Goal: Information Seeking & Learning: Learn about a topic

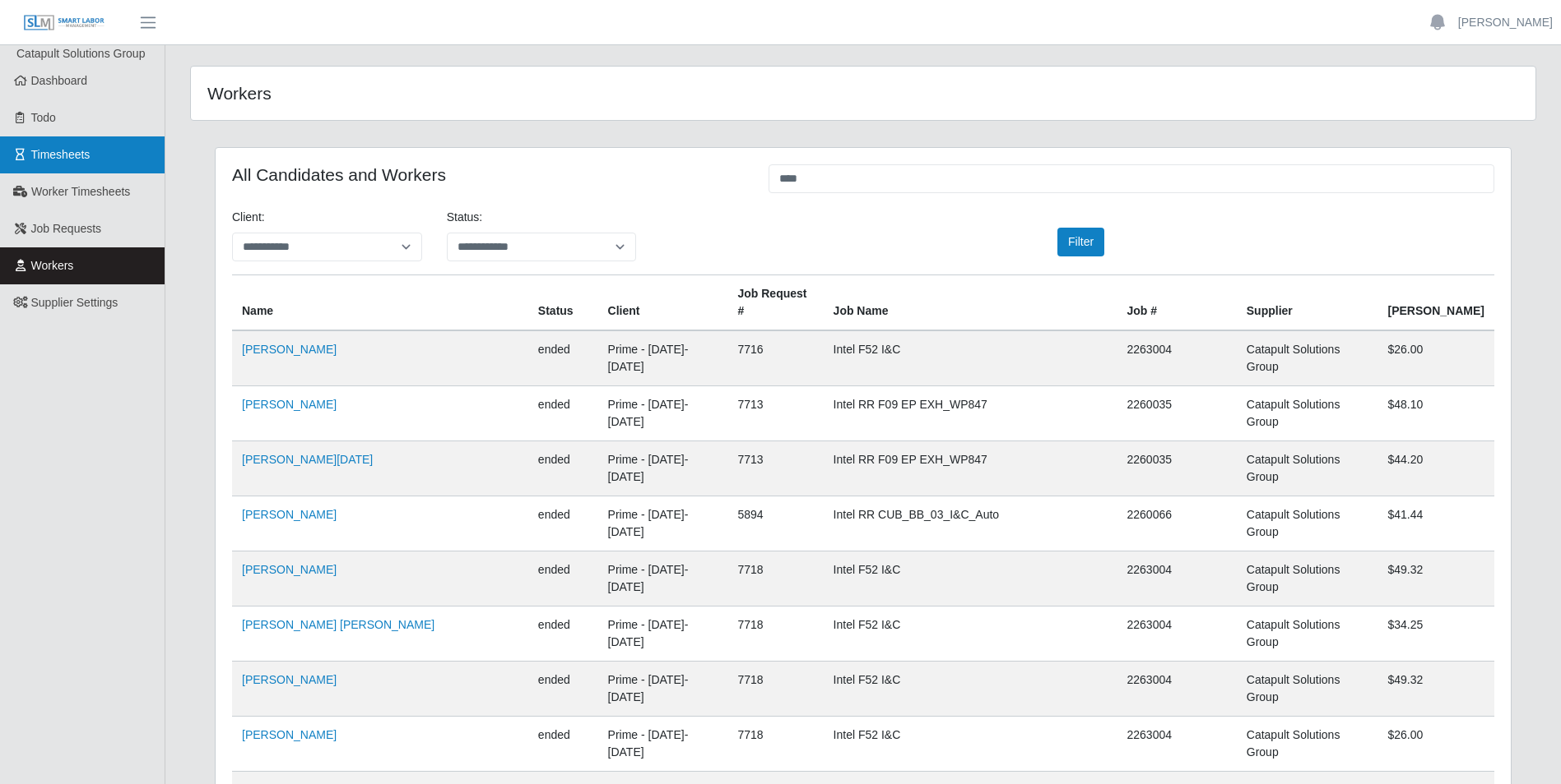
click at [129, 155] on link "Timesheets" at bounding box center [82, 156] width 165 height 37
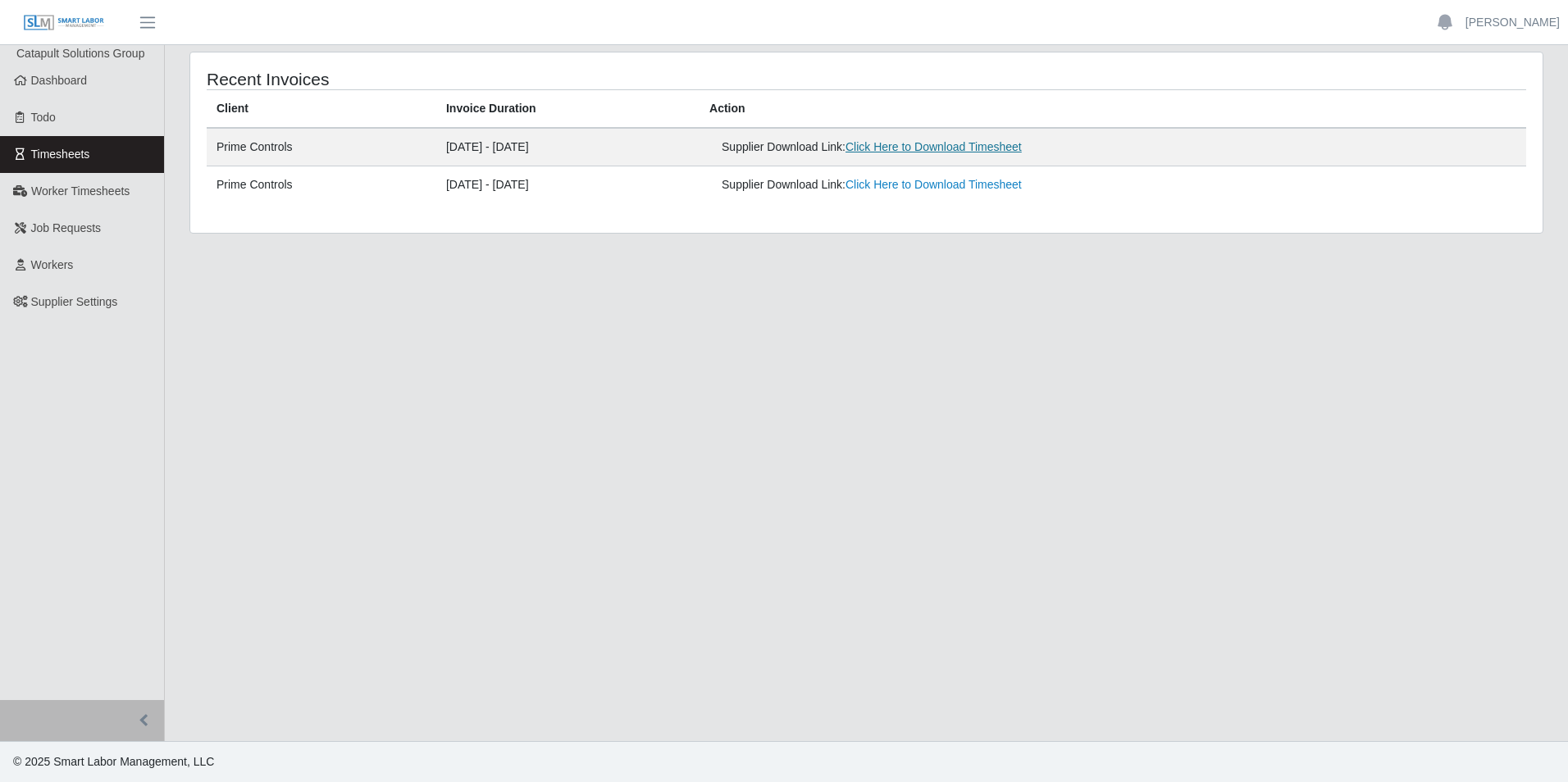
click at [964, 142] on link "Click Here to Download Timesheet" at bounding box center [933, 146] width 176 height 13
click at [1008, 146] on link "Click Here to Download Timesheet" at bounding box center [933, 146] width 176 height 13
click at [117, 194] on span "Worker Timesheets" at bounding box center [81, 191] width 98 height 13
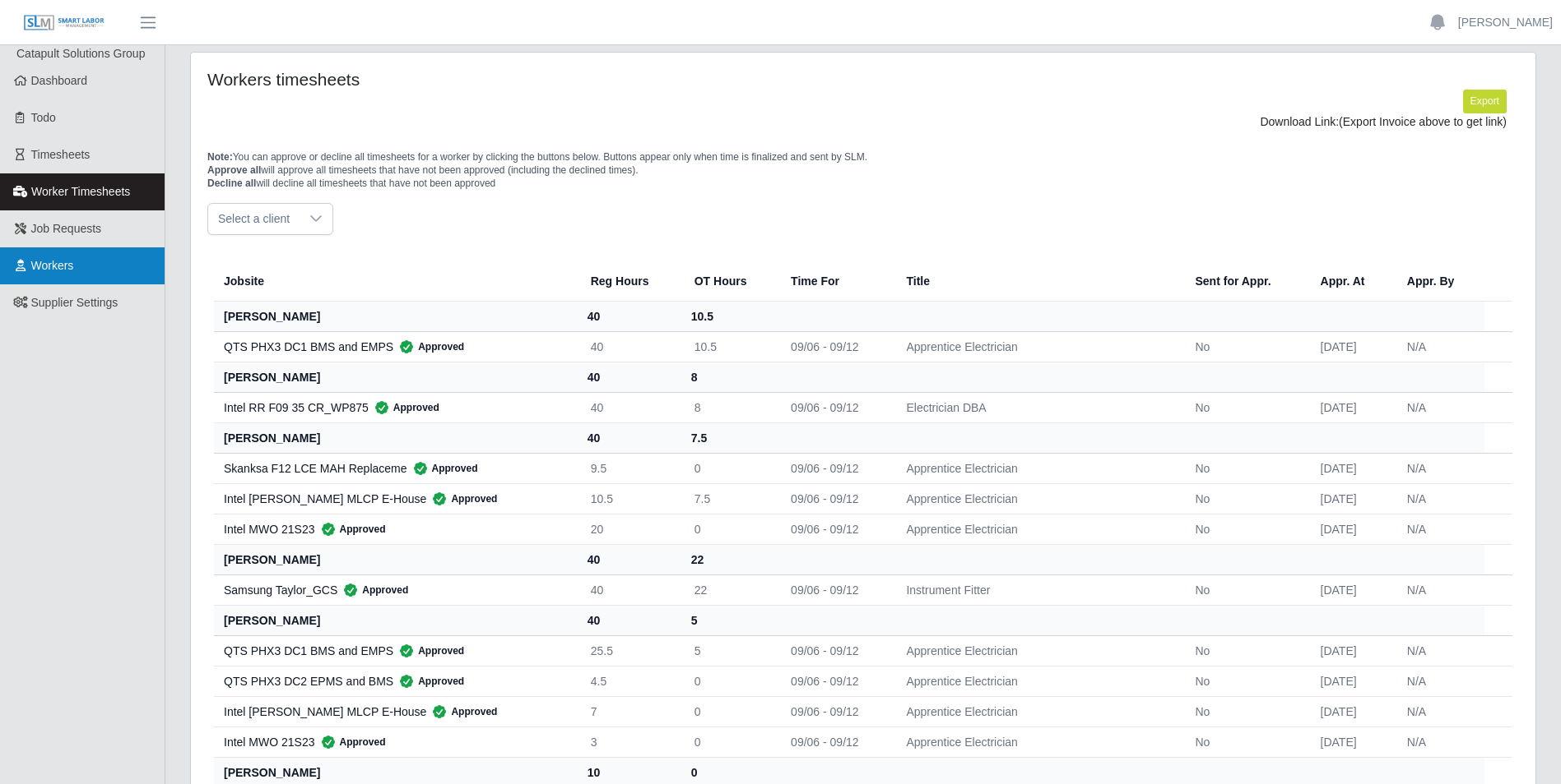
click at [71, 261] on span "Workers" at bounding box center [52, 265] width 42 height 13
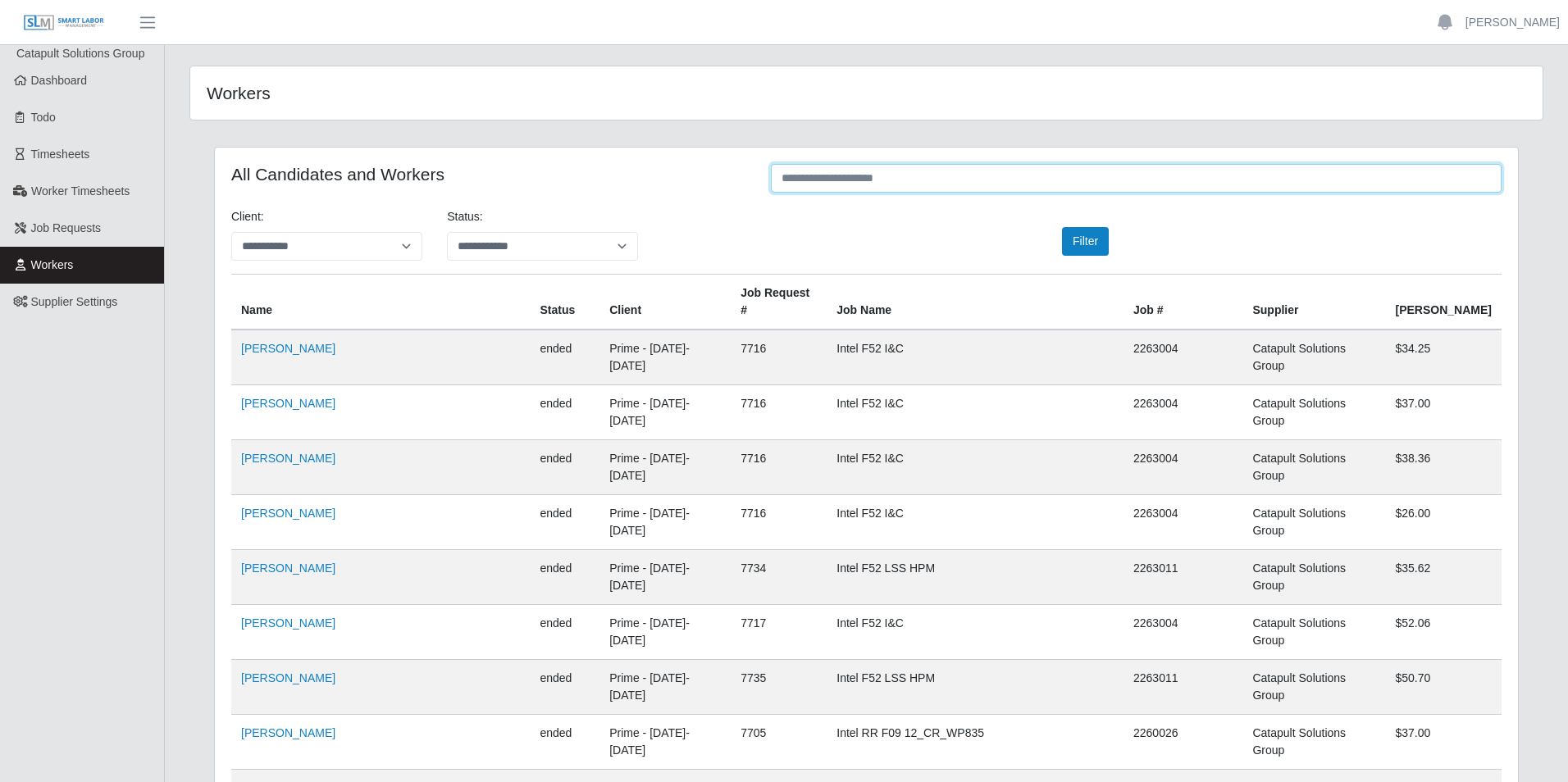
click at [935, 171] on input "text" at bounding box center [1137, 178] width 731 height 28
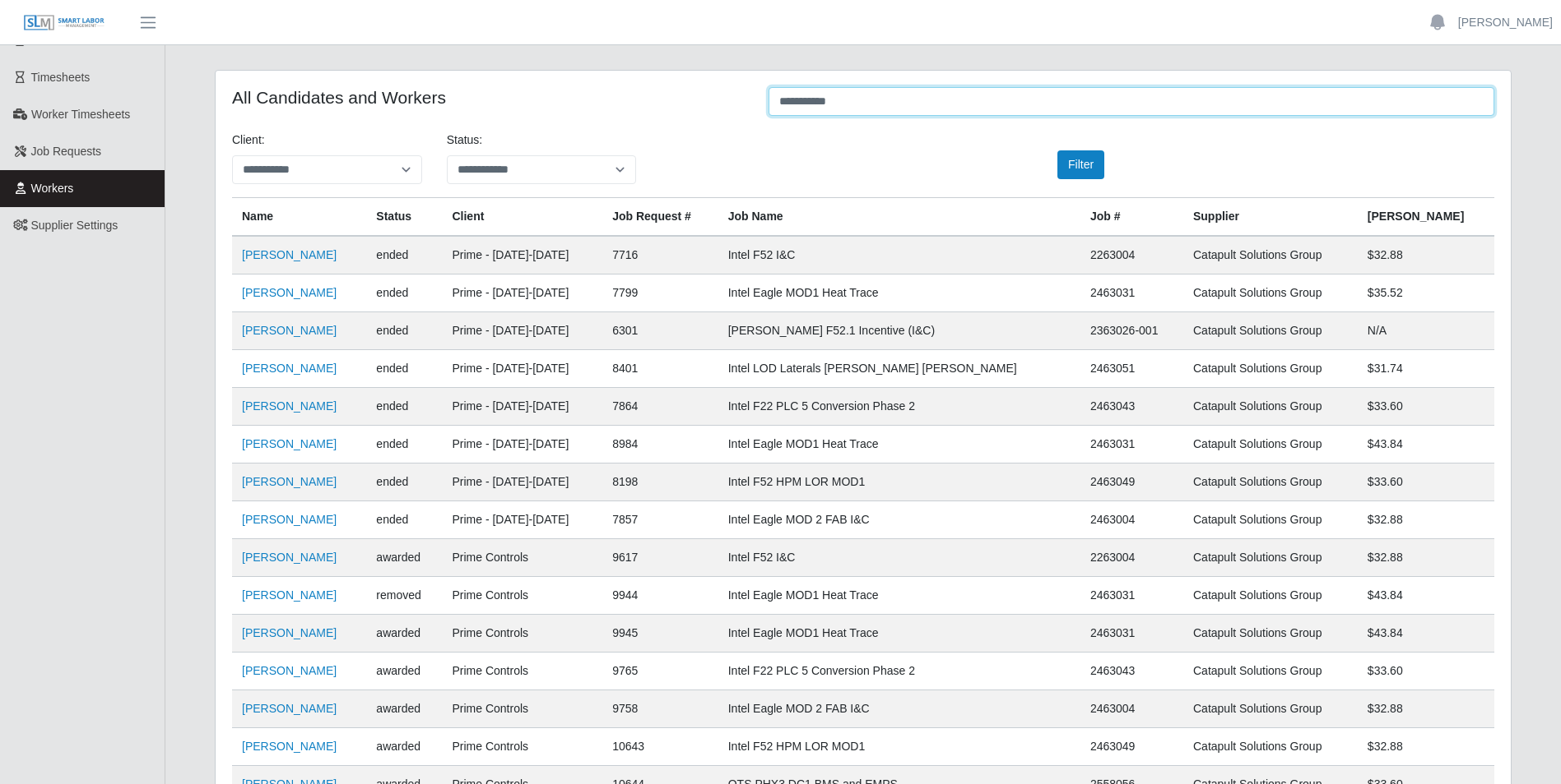
scroll to position [47, 0]
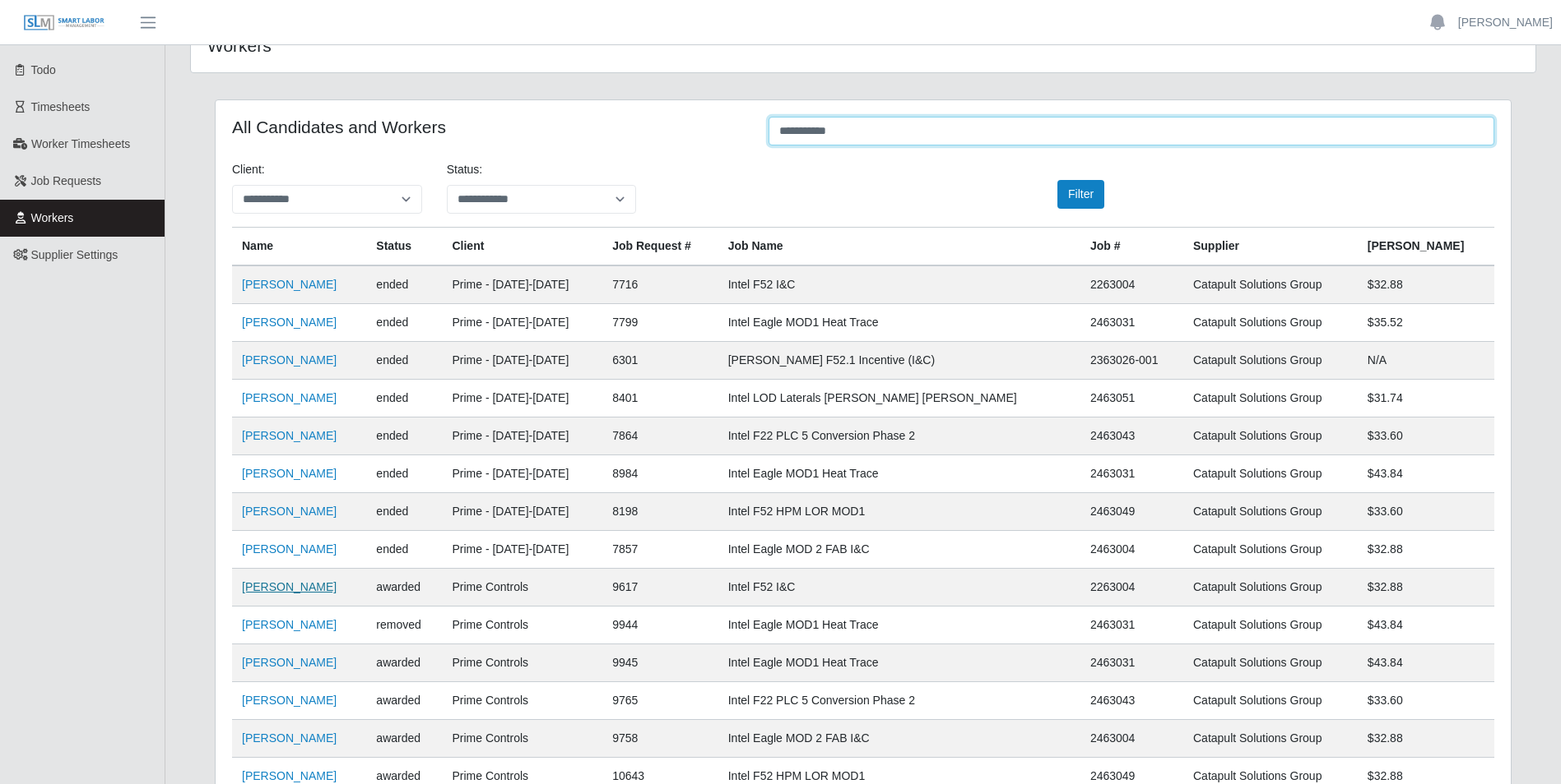
type input "**********"
click at [336, 588] on link "David Bojorquez Parra" at bounding box center [289, 586] width 95 height 13
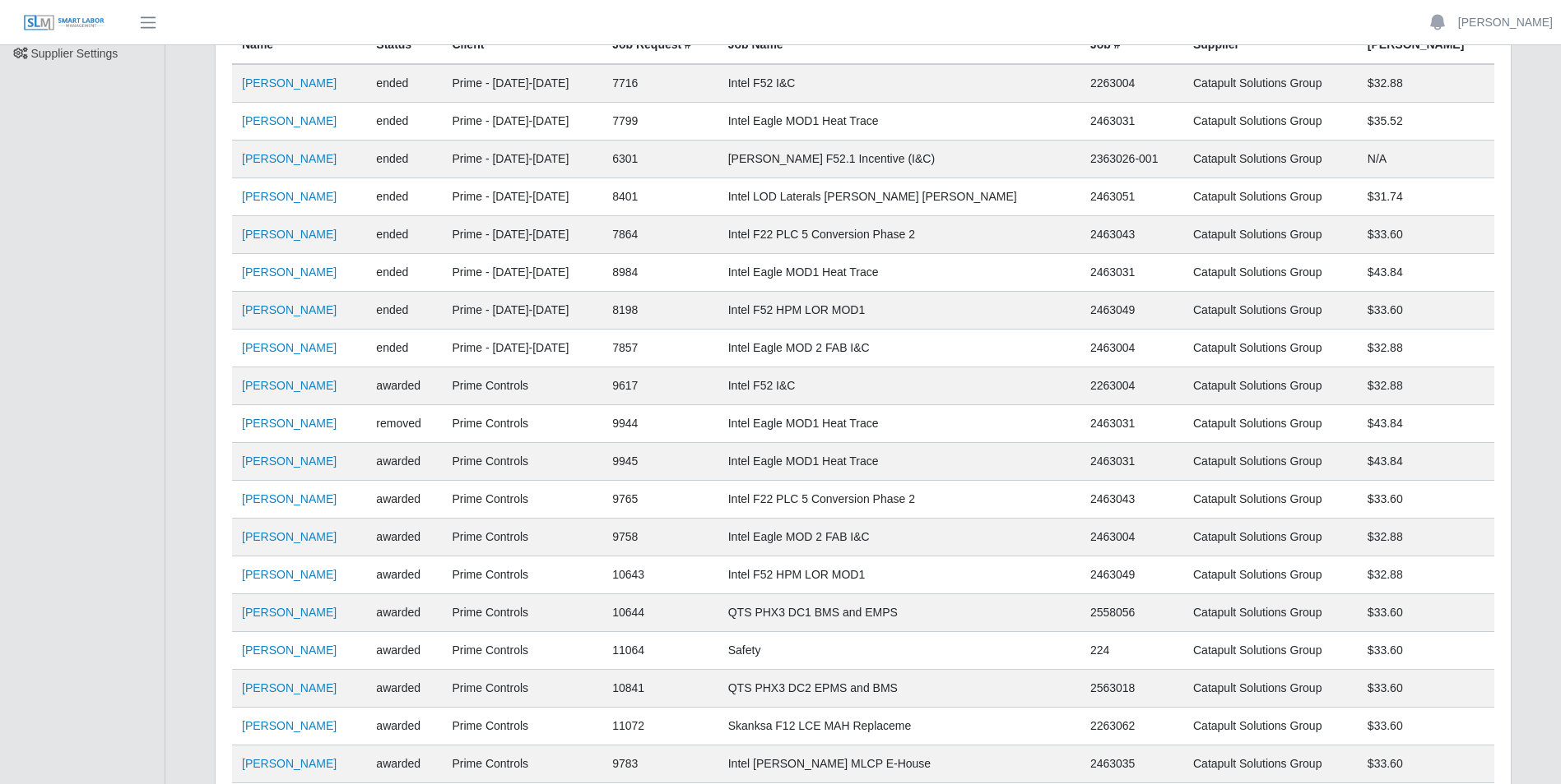
scroll to position [329, 0]
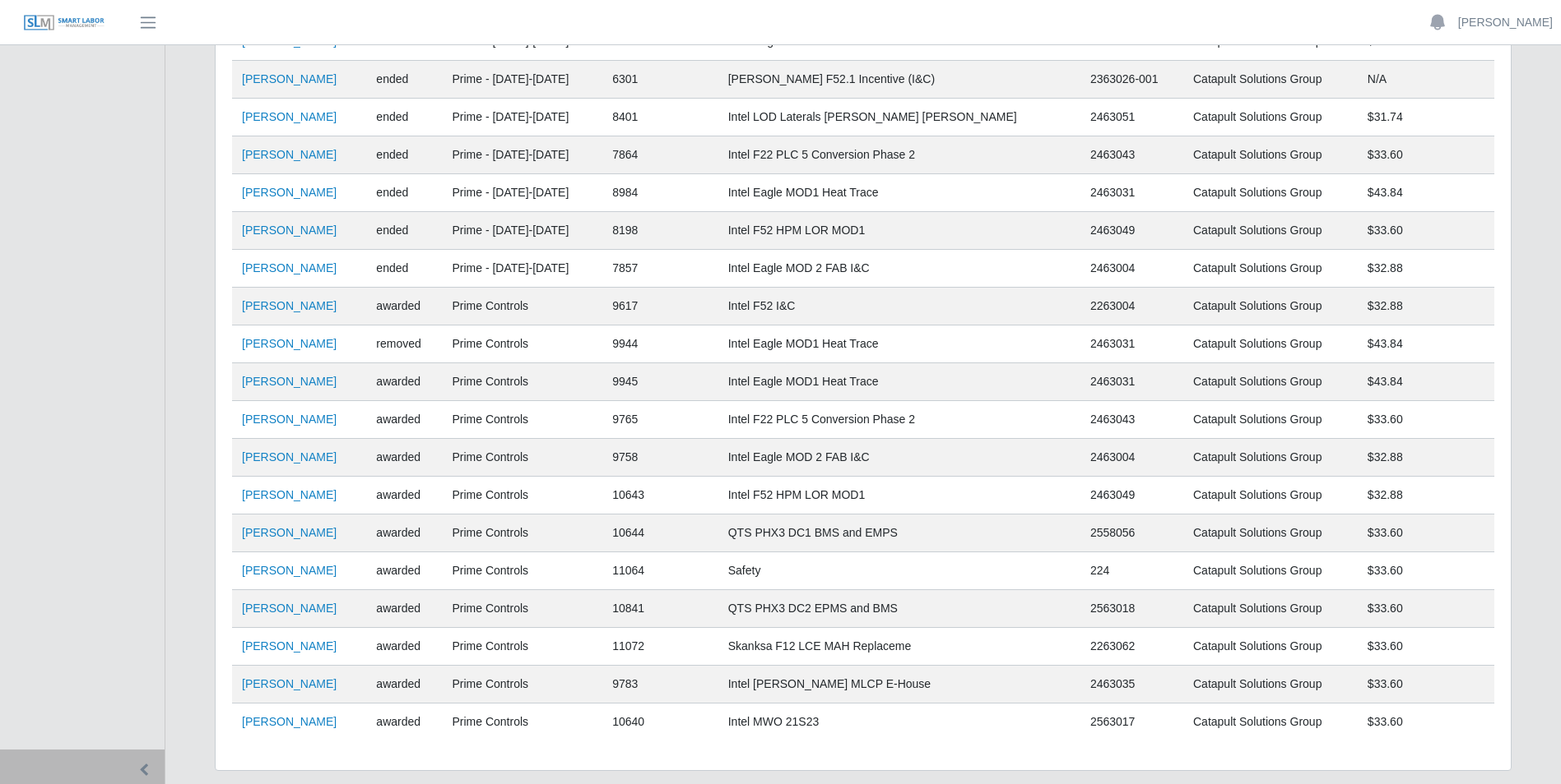
drag, startPoint x: 1458, startPoint y: 497, endPoint x: 1411, endPoint y: 497, distance: 47.0
click at [1411, 497] on td "$32.88" at bounding box center [1426, 495] width 137 height 37
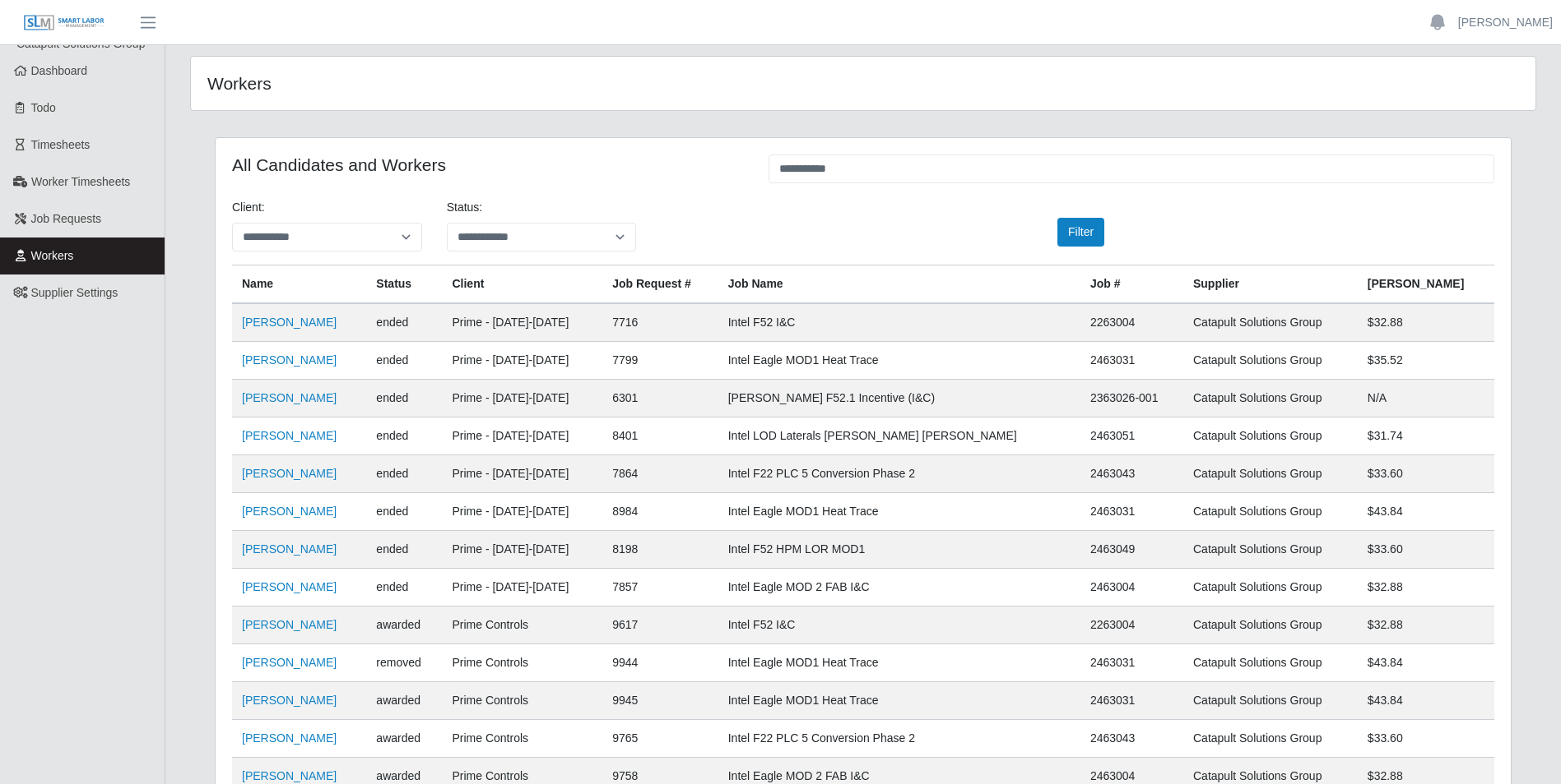
scroll to position [0, 0]
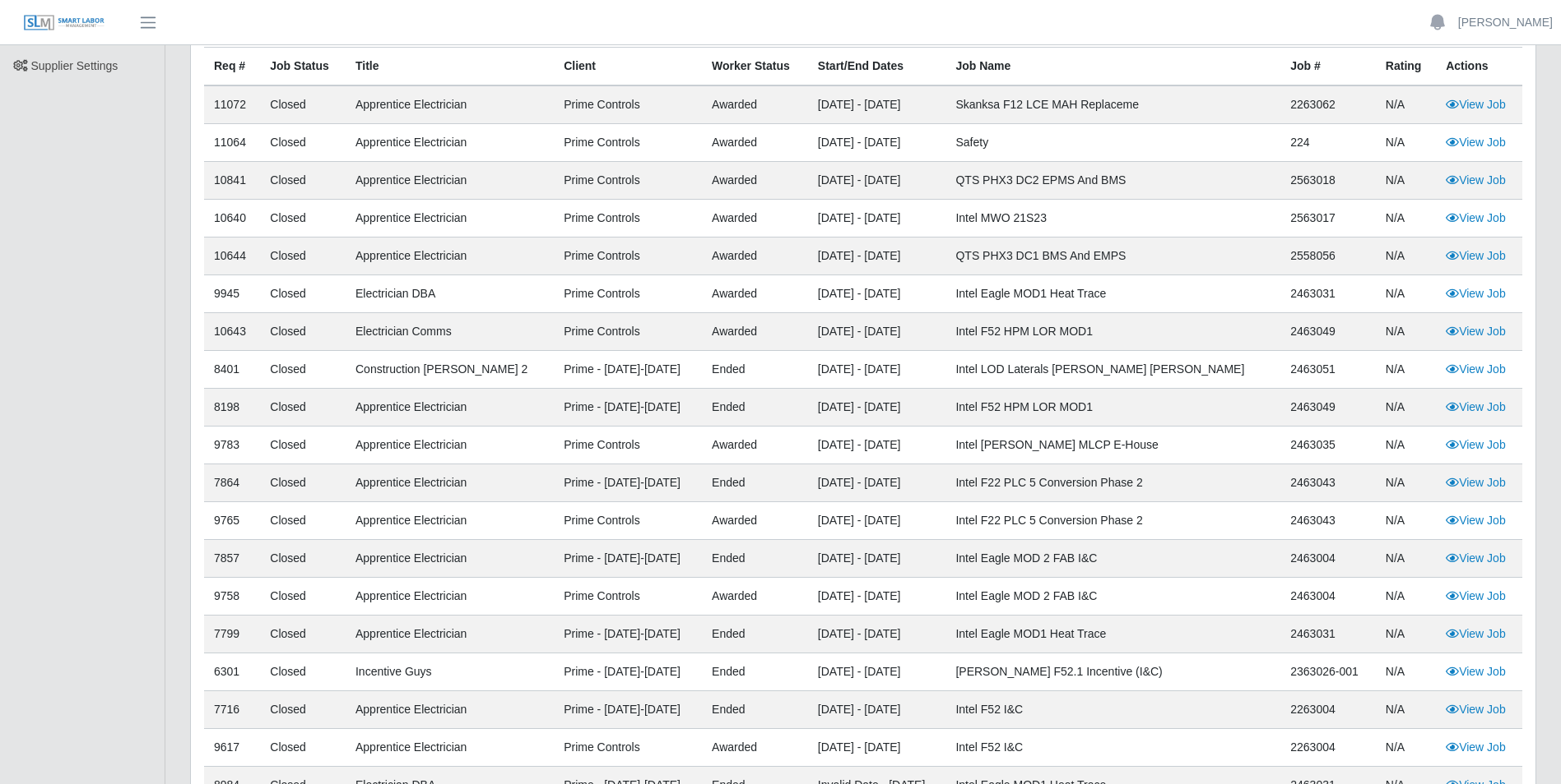
scroll to position [33, 0]
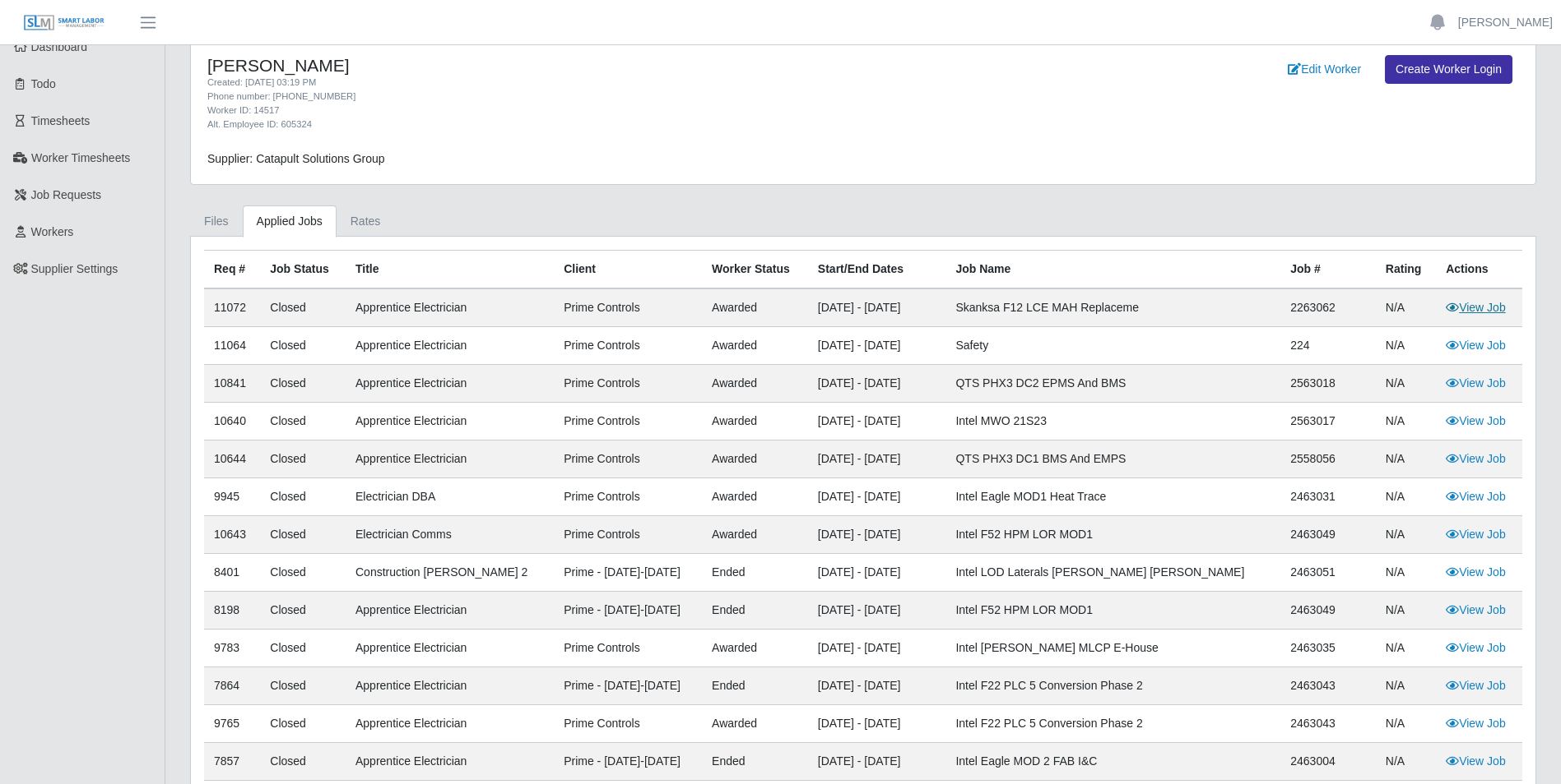
click at [1477, 306] on link "View Job" at bounding box center [1475, 307] width 60 height 13
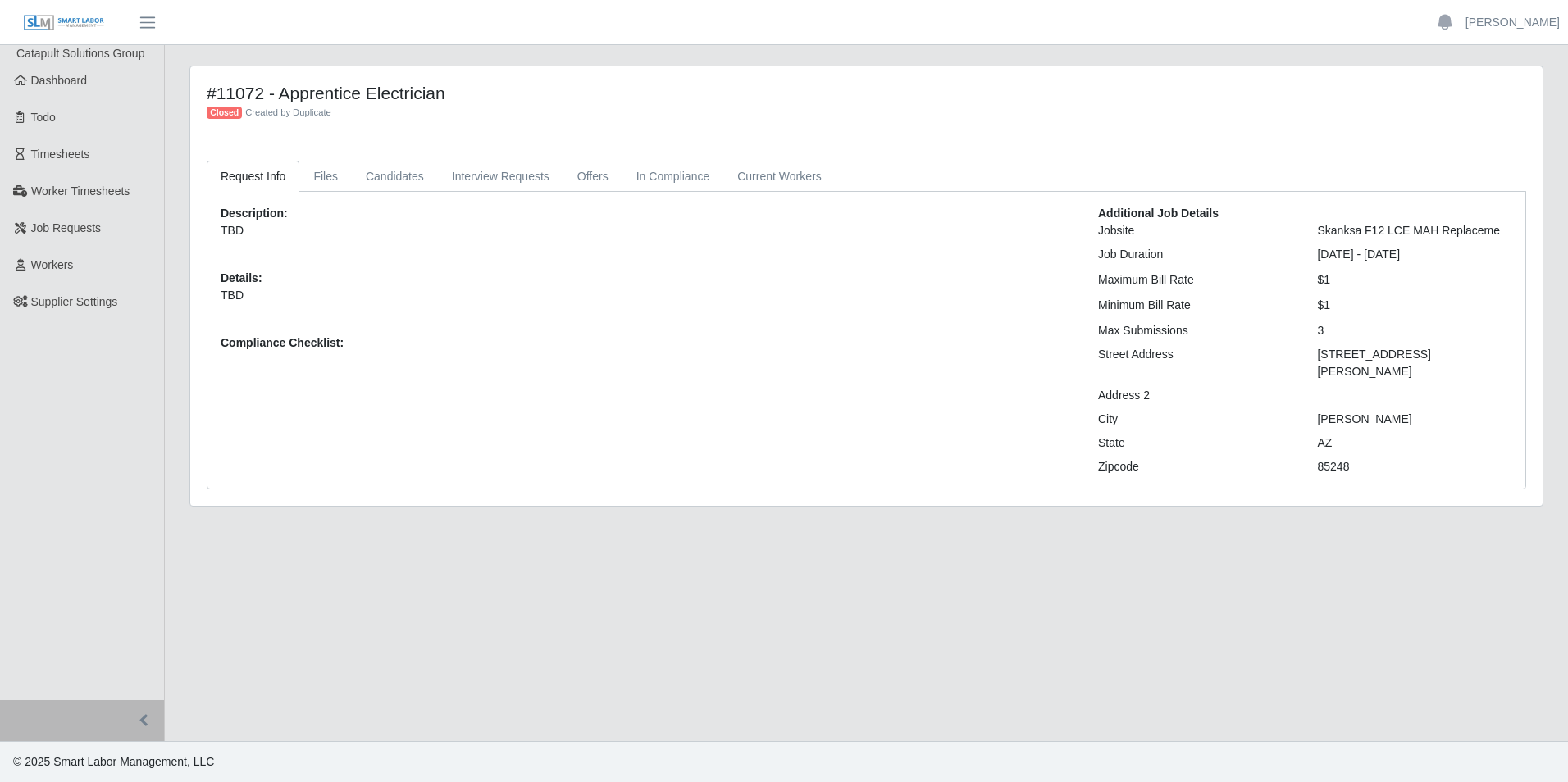
drag, startPoint x: 1333, startPoint y: 286, endPoint x: 1295, endPoint y: 286, distance: 38.0
click at [1295, 286] on div "Maximum Bill Rate $1" at bounding box center [1305, 280] width 439 height 18
drag, startPoint x: 1295, startPoint y: 286, endPoint x: 1304, endPoint y: 301, distance: 17.5
click at [1304, 301] on div "Minimum Bill Rate $1" at bounding box center [1305, 306] width 439 height 18
drag, startPoint x: 1304, startPoint y: 301, endPoint x: 1461, endPoint y: 317, distance: 157.8
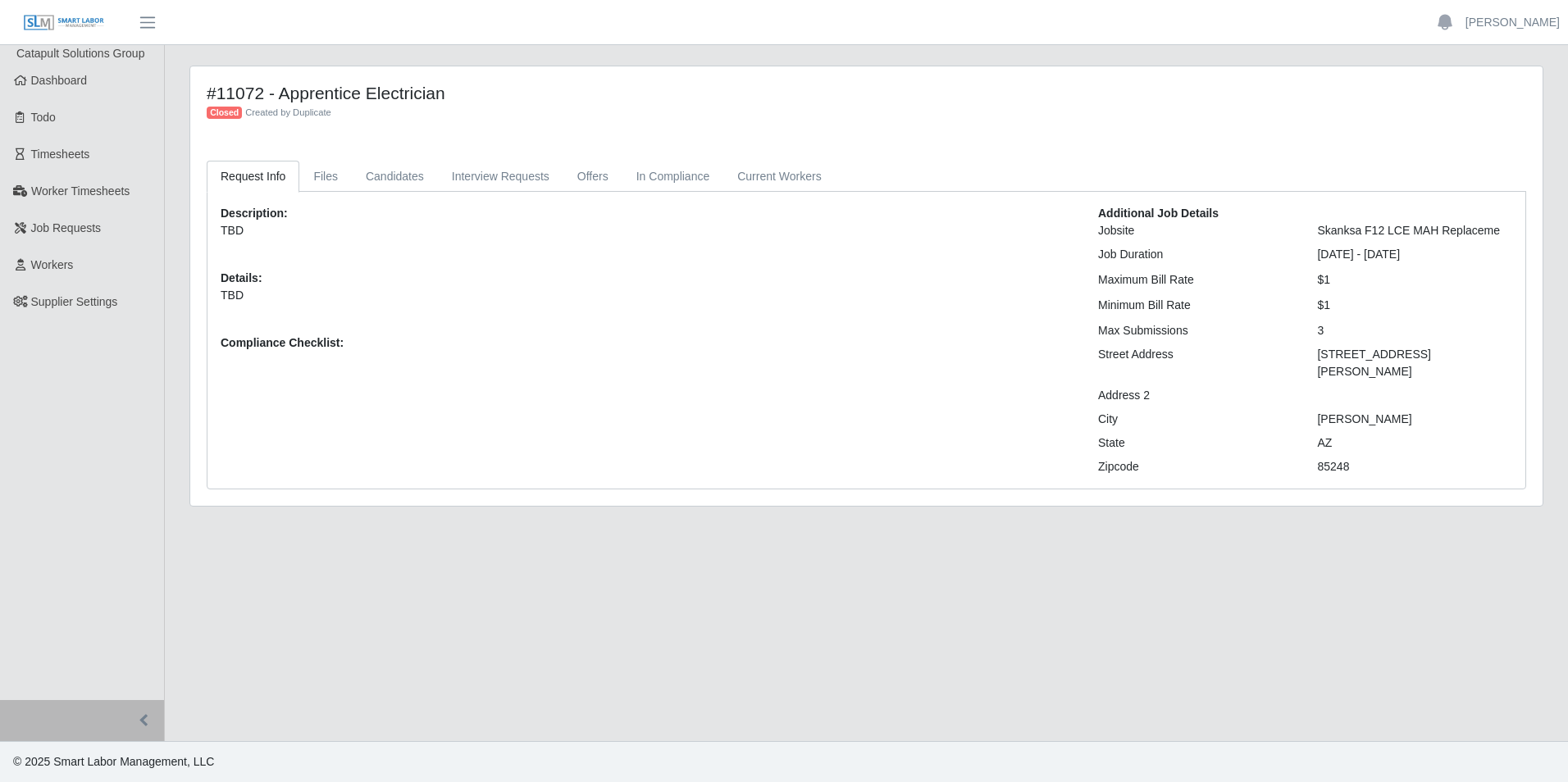
click at [1461, 317] on div "Additional Job Details Jobsite Skanksa F12 LCE MAH Replaceme Job Duration 08/18…" at bounding box center [1305, 341] width 439 height 271
click at [310, 181] on link "Files" at bounding box center [325, 177] width 52 height 32
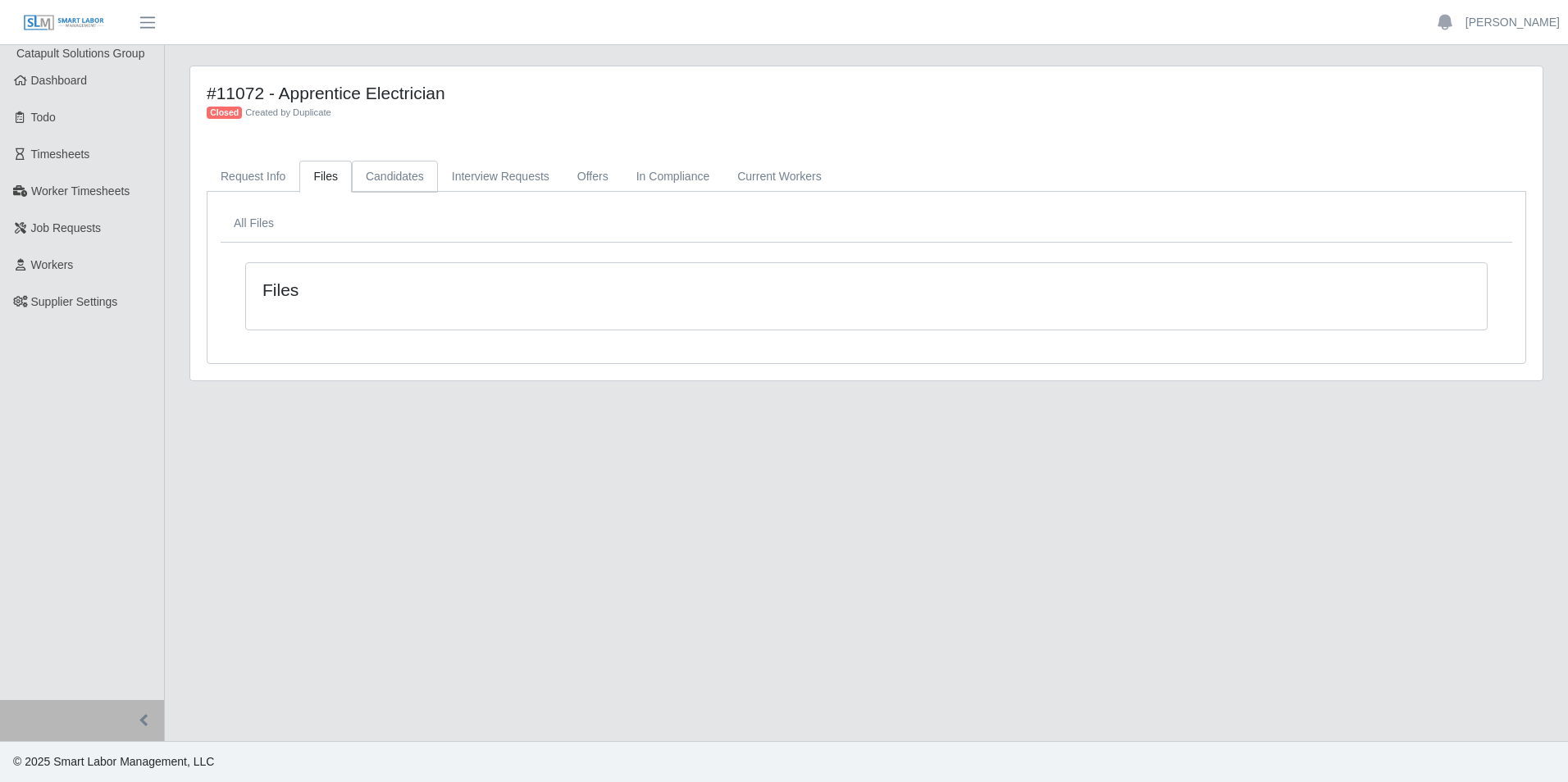
click at [381, 178] on link "Candidates" at bounding box center [395, 177] width 86 height 32
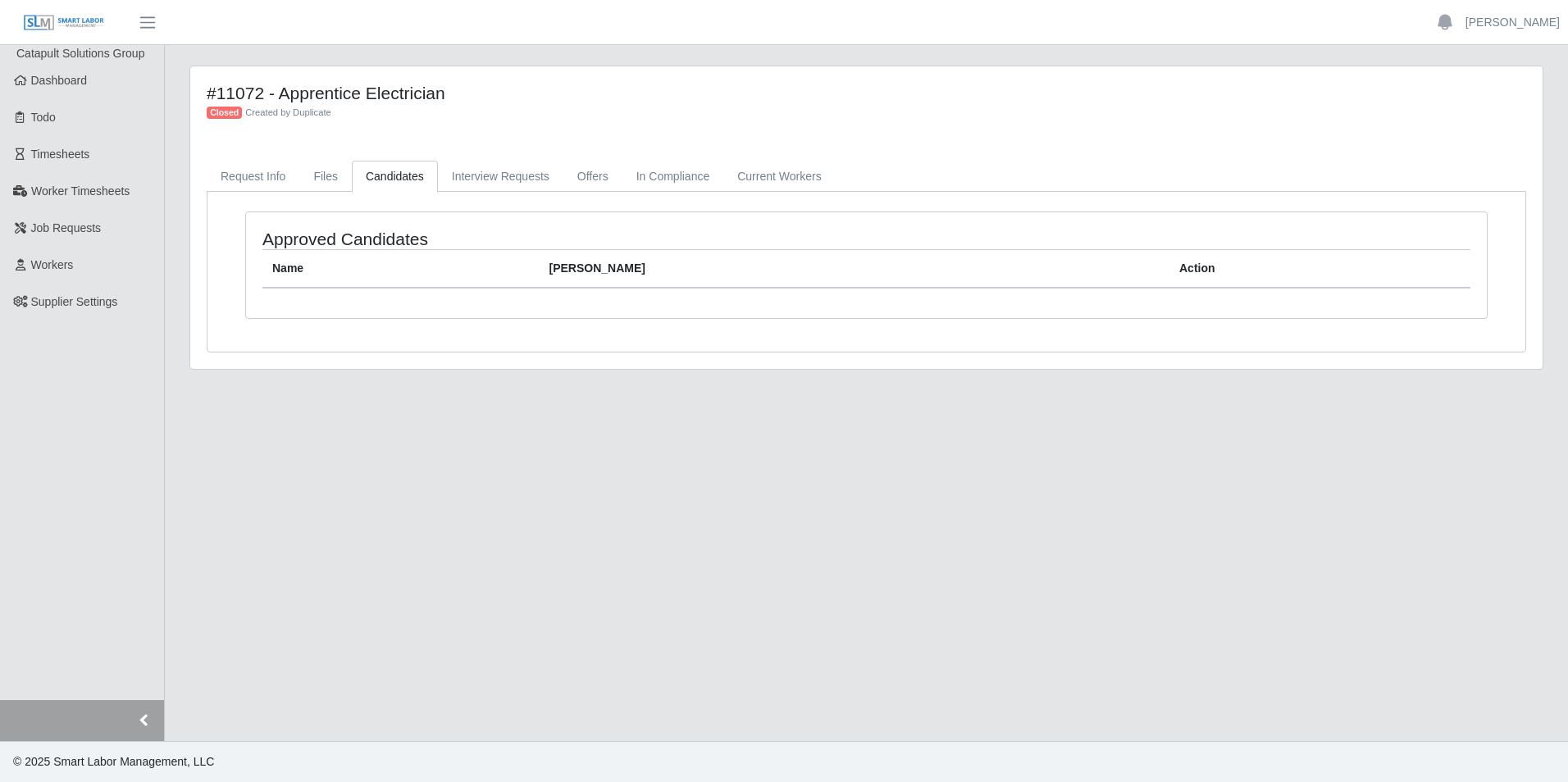
click at [144, 723] on button "button" at bounding box center [82, 721] width 164 height 41
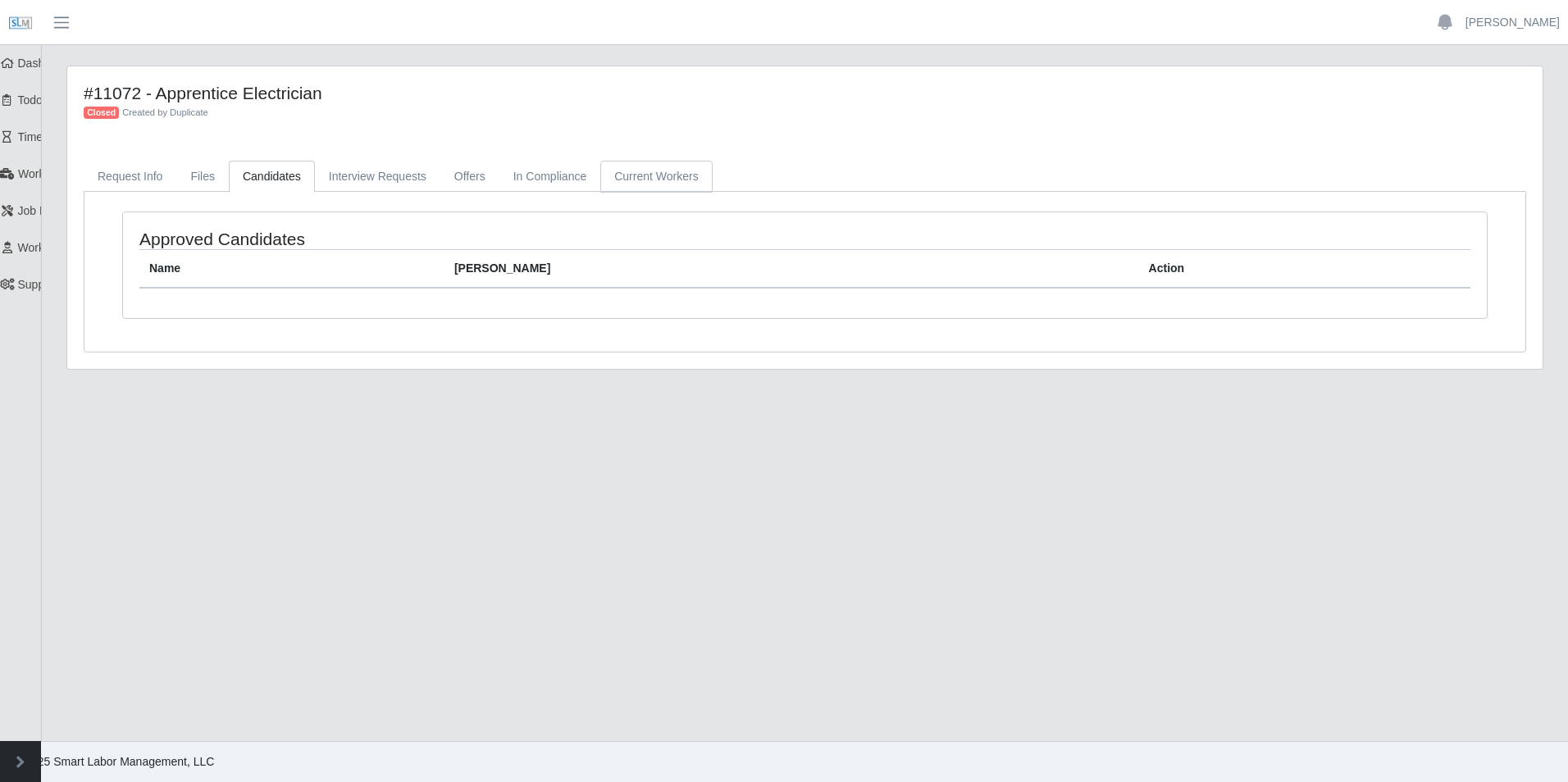
click at [672, 181] on link "Current Workers" at bounding box center [656, 177] width 112 height 32
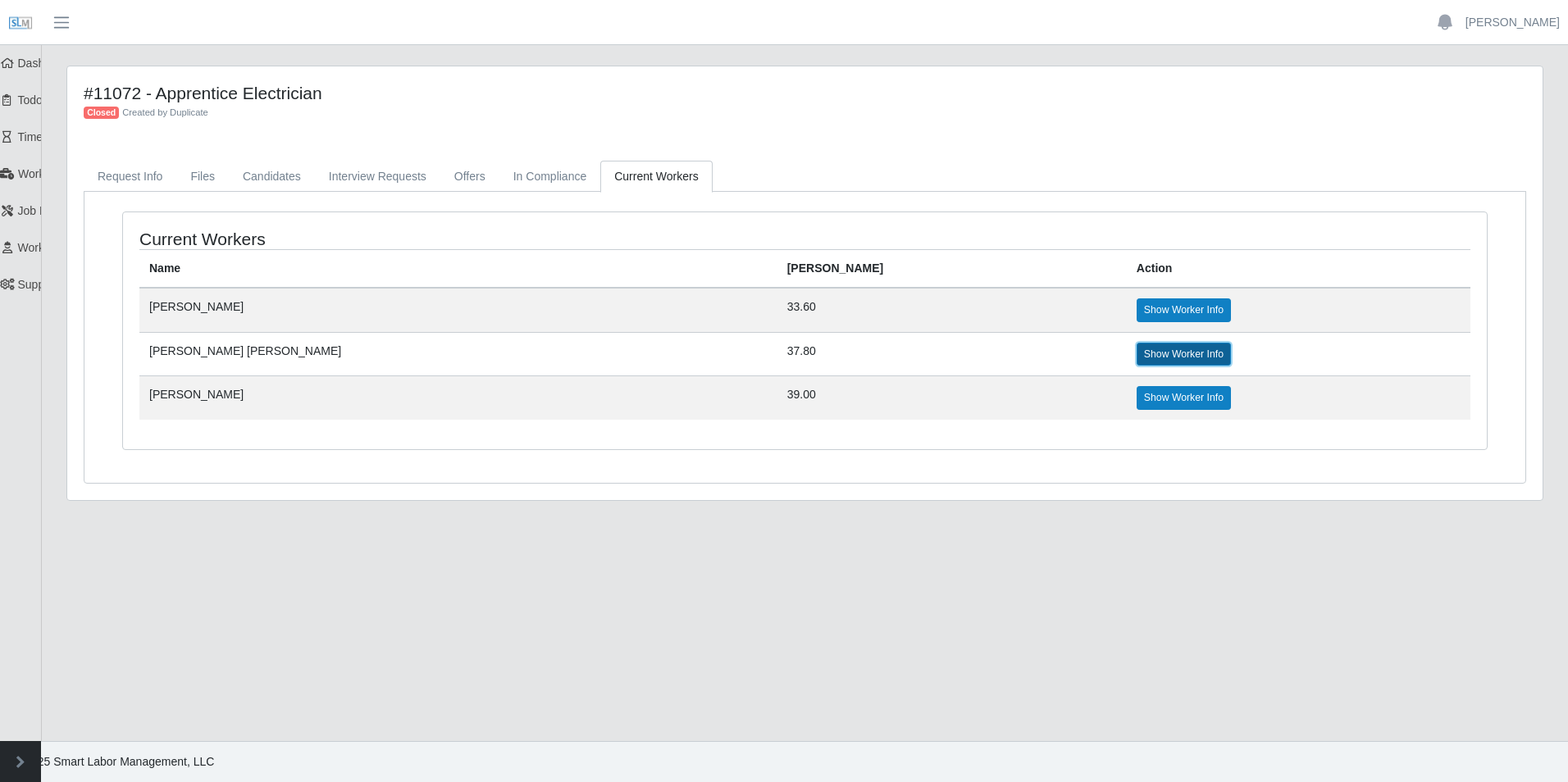
click at [1137, 353] on link "Show Worker Info" at bounding box center [1184, 354] width 94 height 23
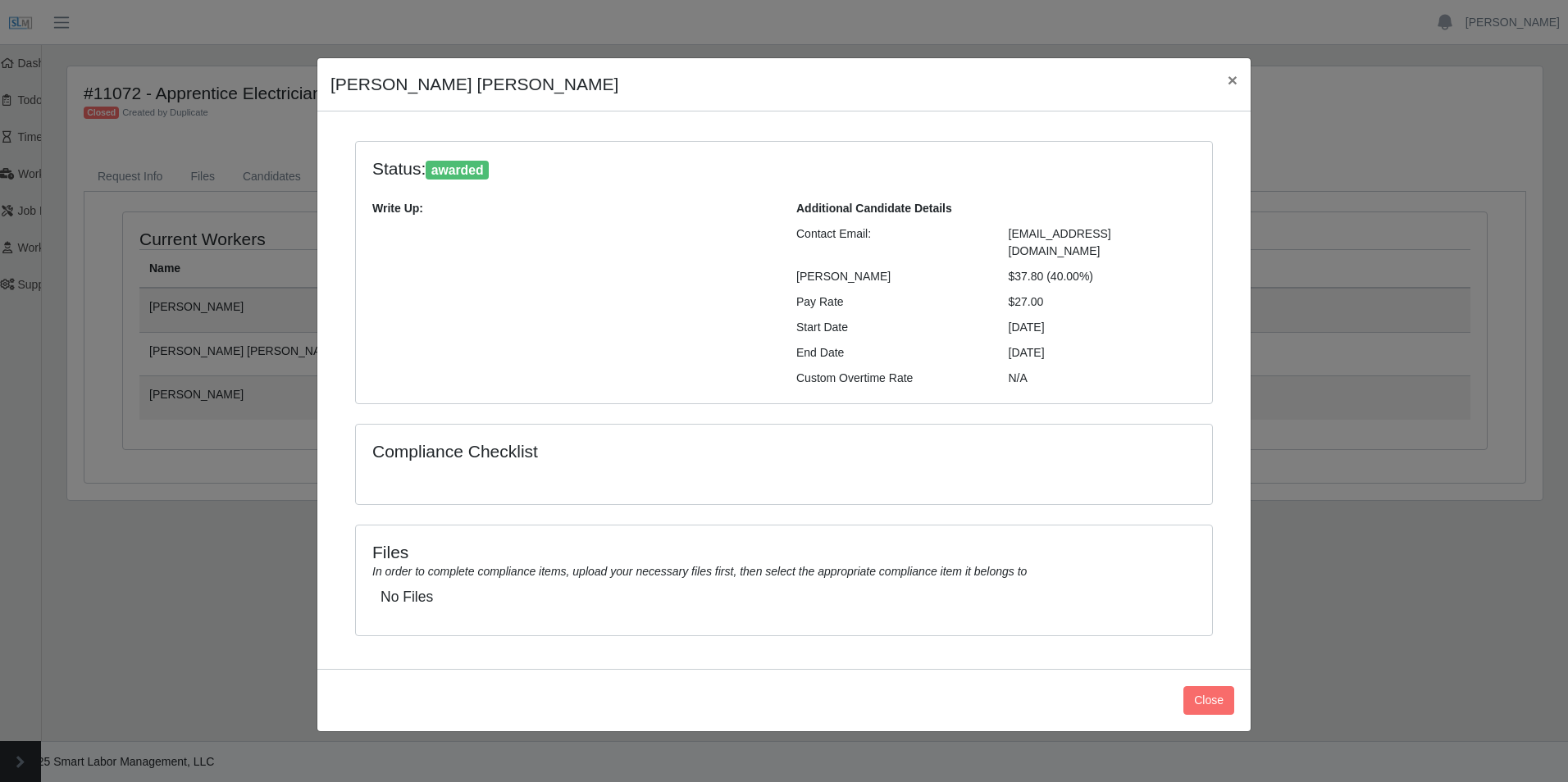
drag, startPoint x: 1006, startPoint y: 260, endPoint x: 1086, endPoint y: 267, distance: 80.3
click at [1086, 268] on div "$37.80 (40.00%)" at bounding box center [1102, 277] width 212 height 18
click at [1105, 319] on div "08/18/2025" at bounding box center [1102, 328] width 212 height 18
click at [1237, 74] on span "×" at bounding box center [1233, 80] width 10 height 19
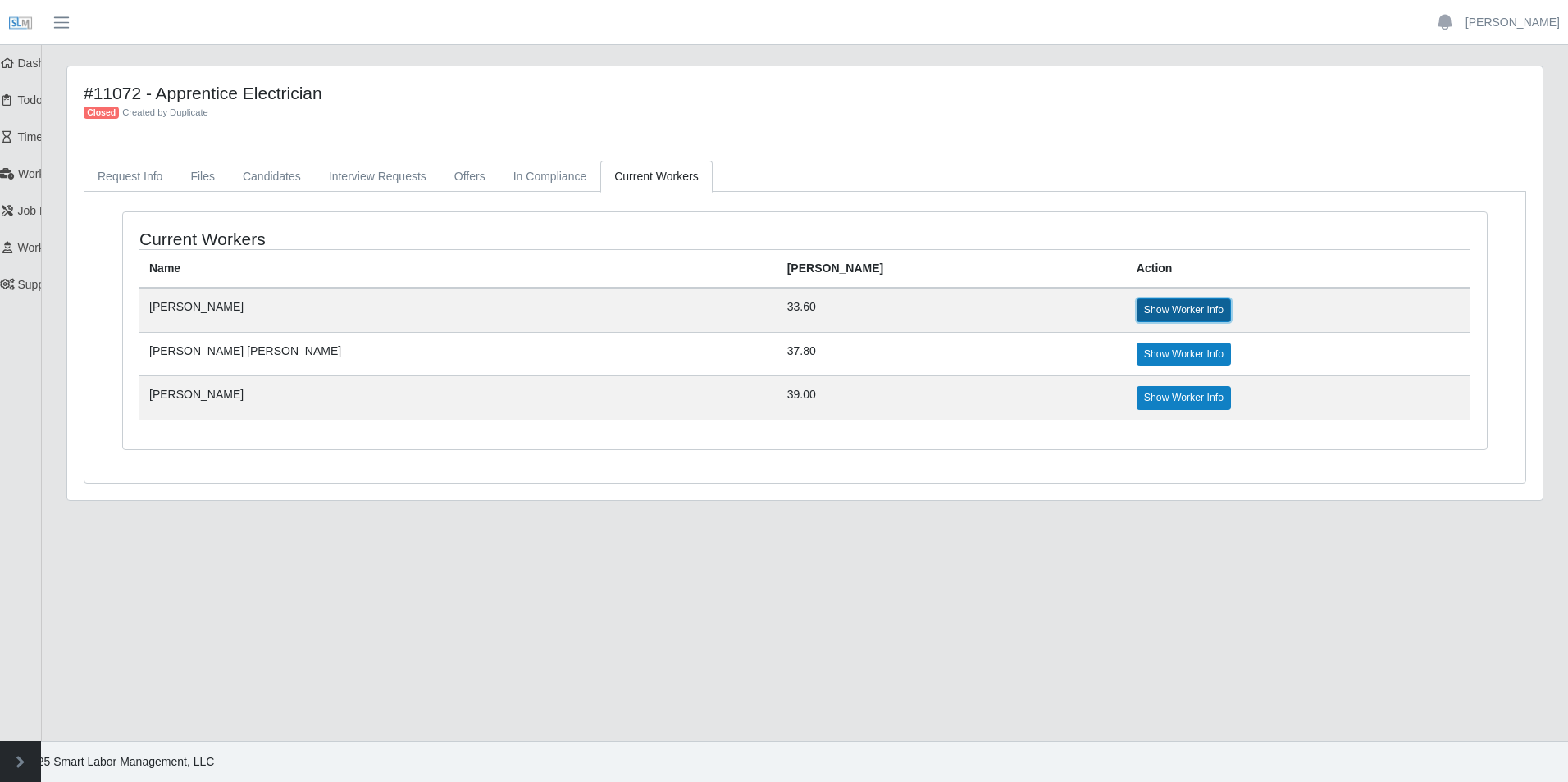
click at [1137, 304] on link "Show Worker Info" at bounding box center [1184, 309] width 94 height 23
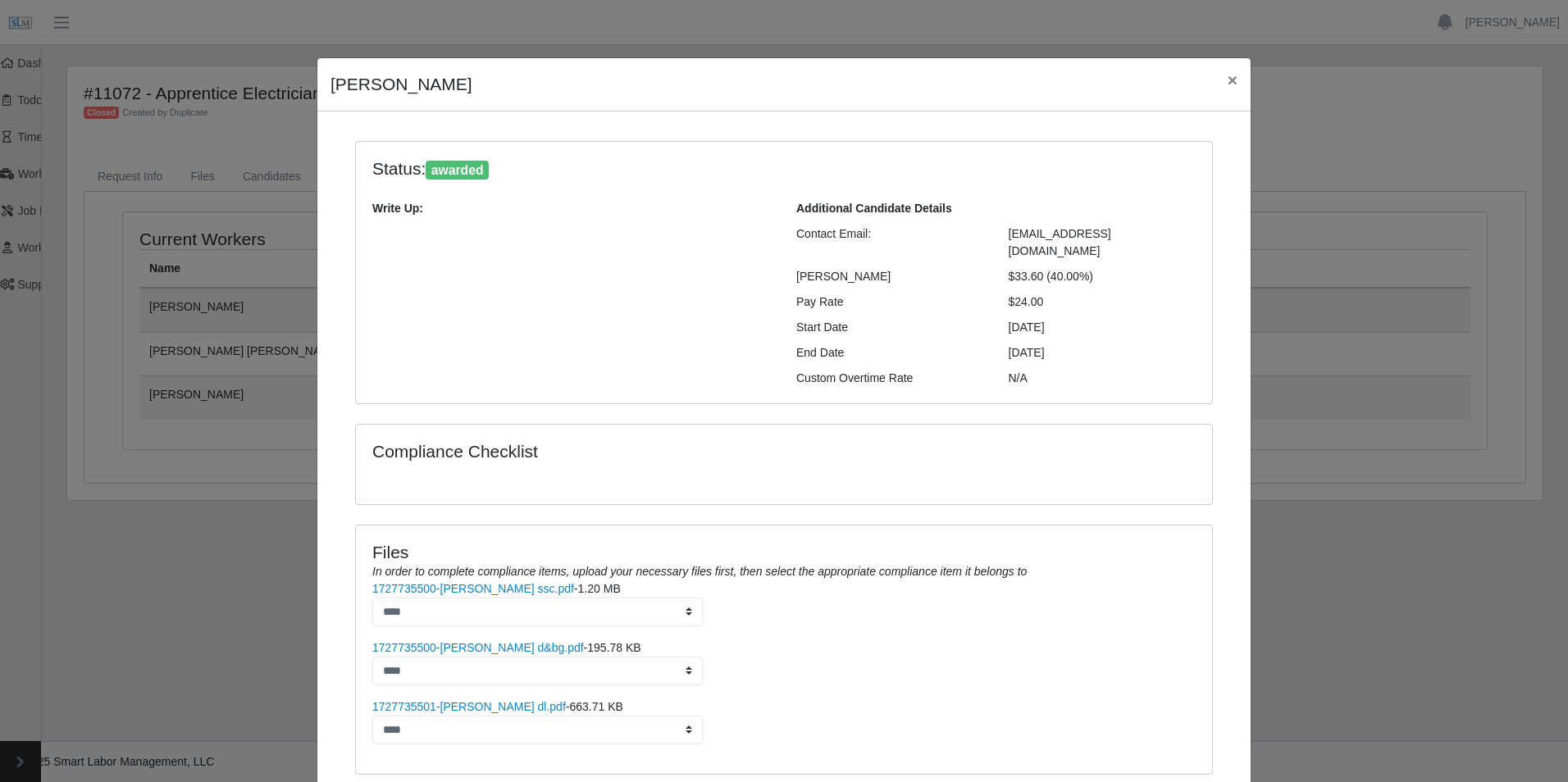
drag, startPoint x: 1075, startPoint y: 262, endPoint x: 998, endPoint y: 264, distance: 77.0
click at [998, 268] on div "$33.60 (40.00%)" at bounding box center [1102, 277] width 212 height 18
drag, startPoint x: 1061, startPoint y: 313, endPoint x: 983, endPoint y: 318, distance: 78.2
click at [983, 319] on div "Start Date 08/18/2025" at bounding box center [996, 328] width 424 height 18
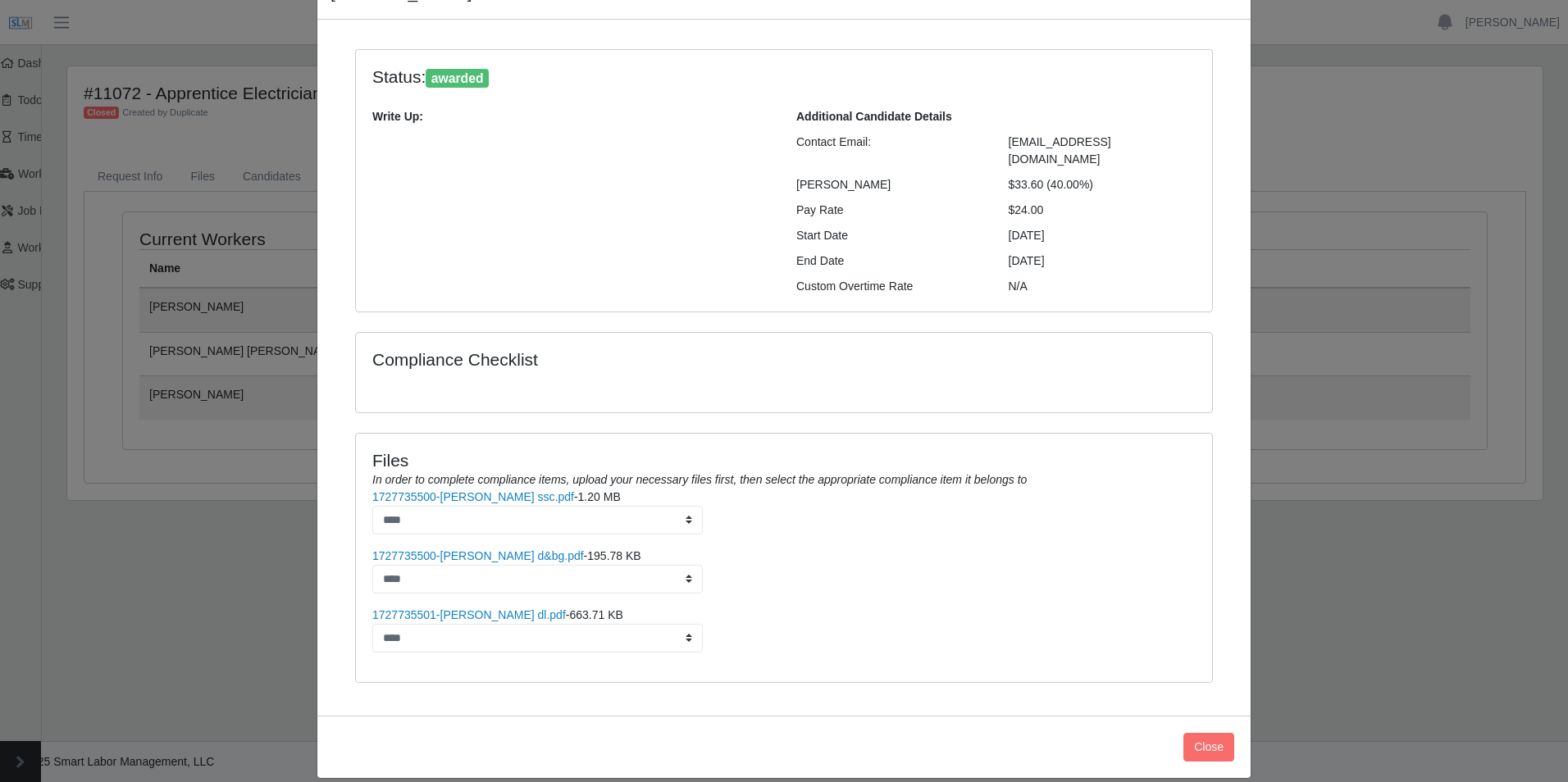
scroll to position [94, 0]
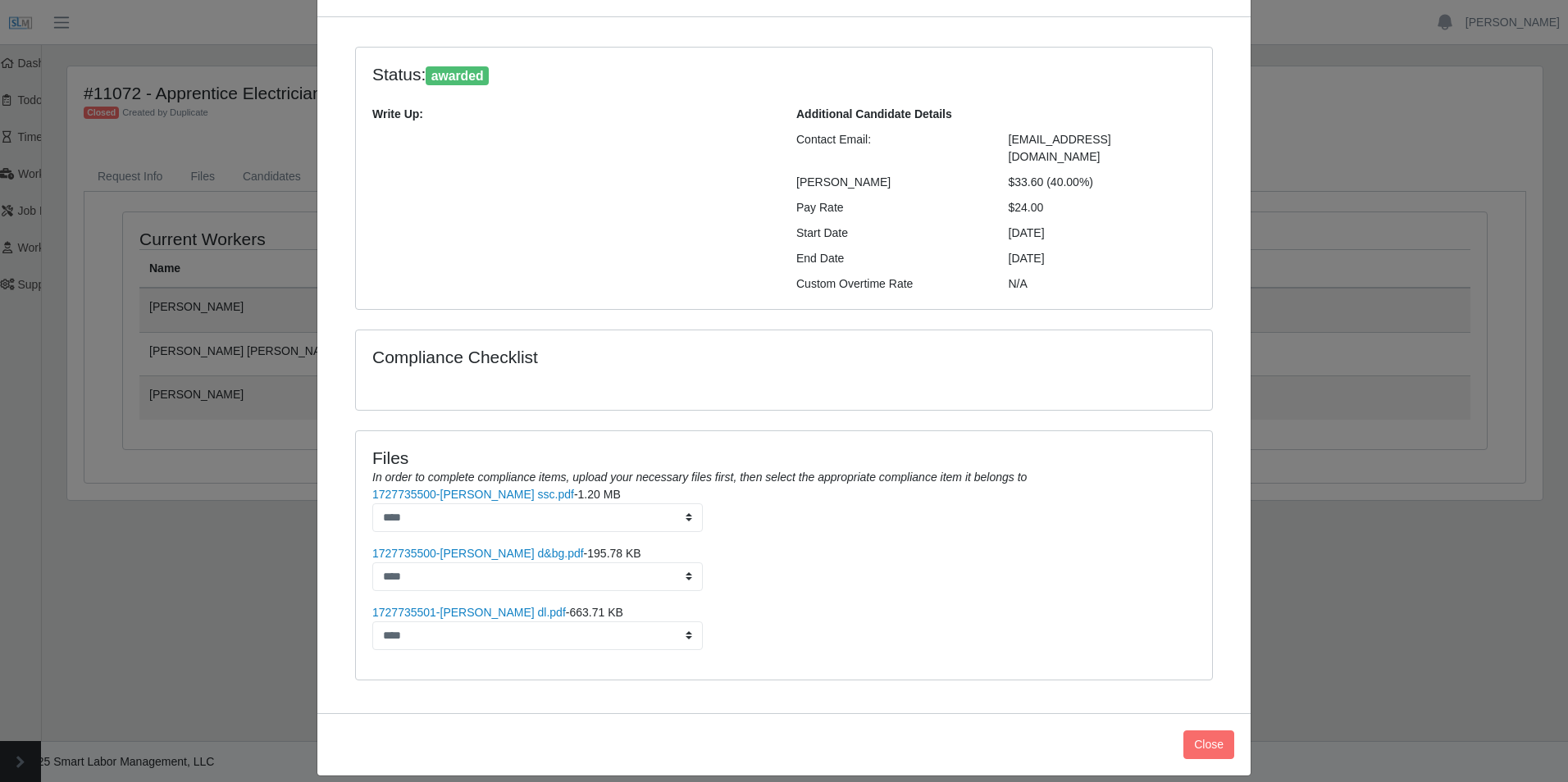
click at [1074, 347] on div "Compliance Checklist" at bounding box center [784, 357] width 848 height 21
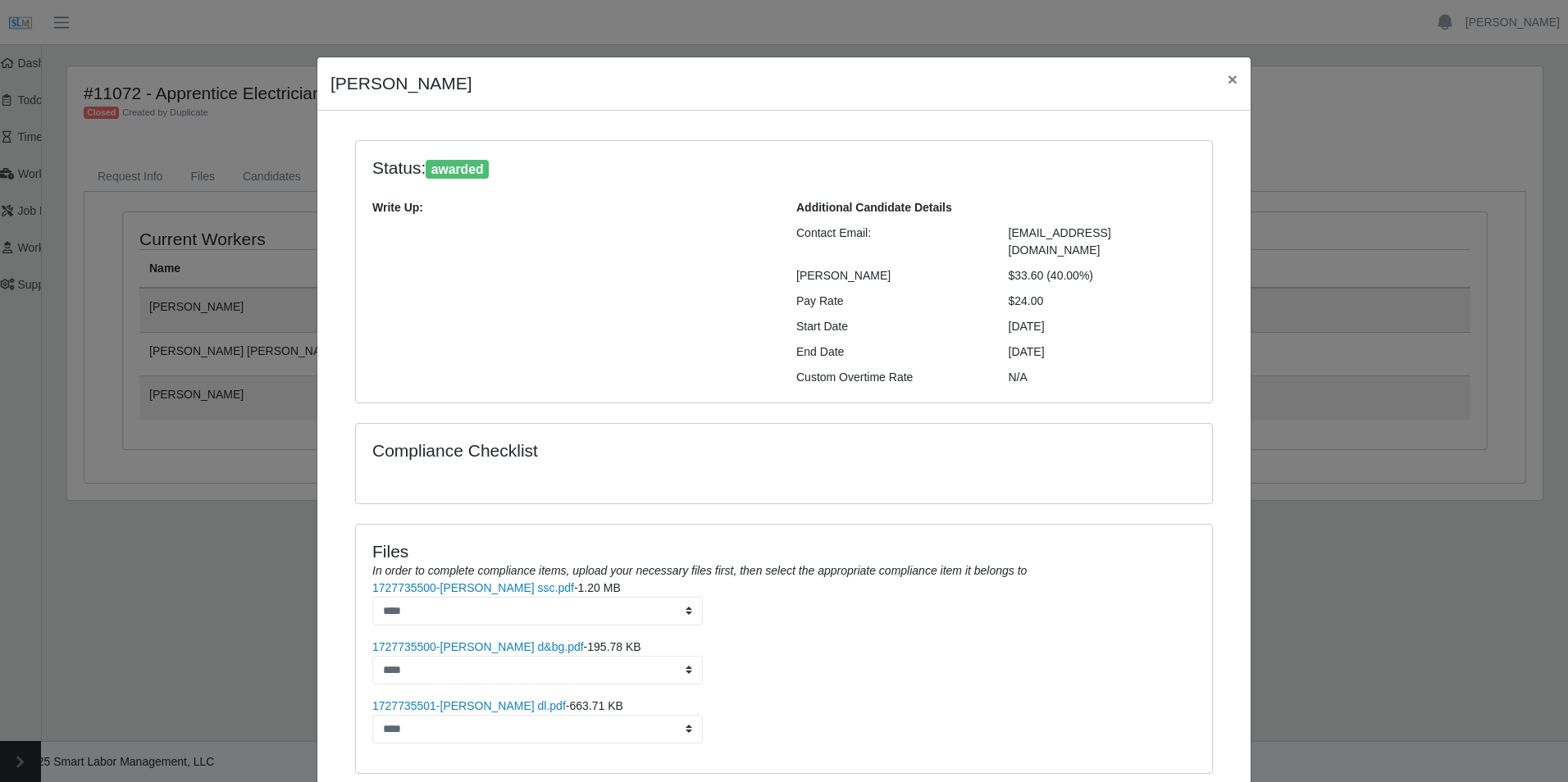
scroll to position [0, 0]
click at [1228, 78] on span "×" at bounding box center [1233, 80] width 10 height 19
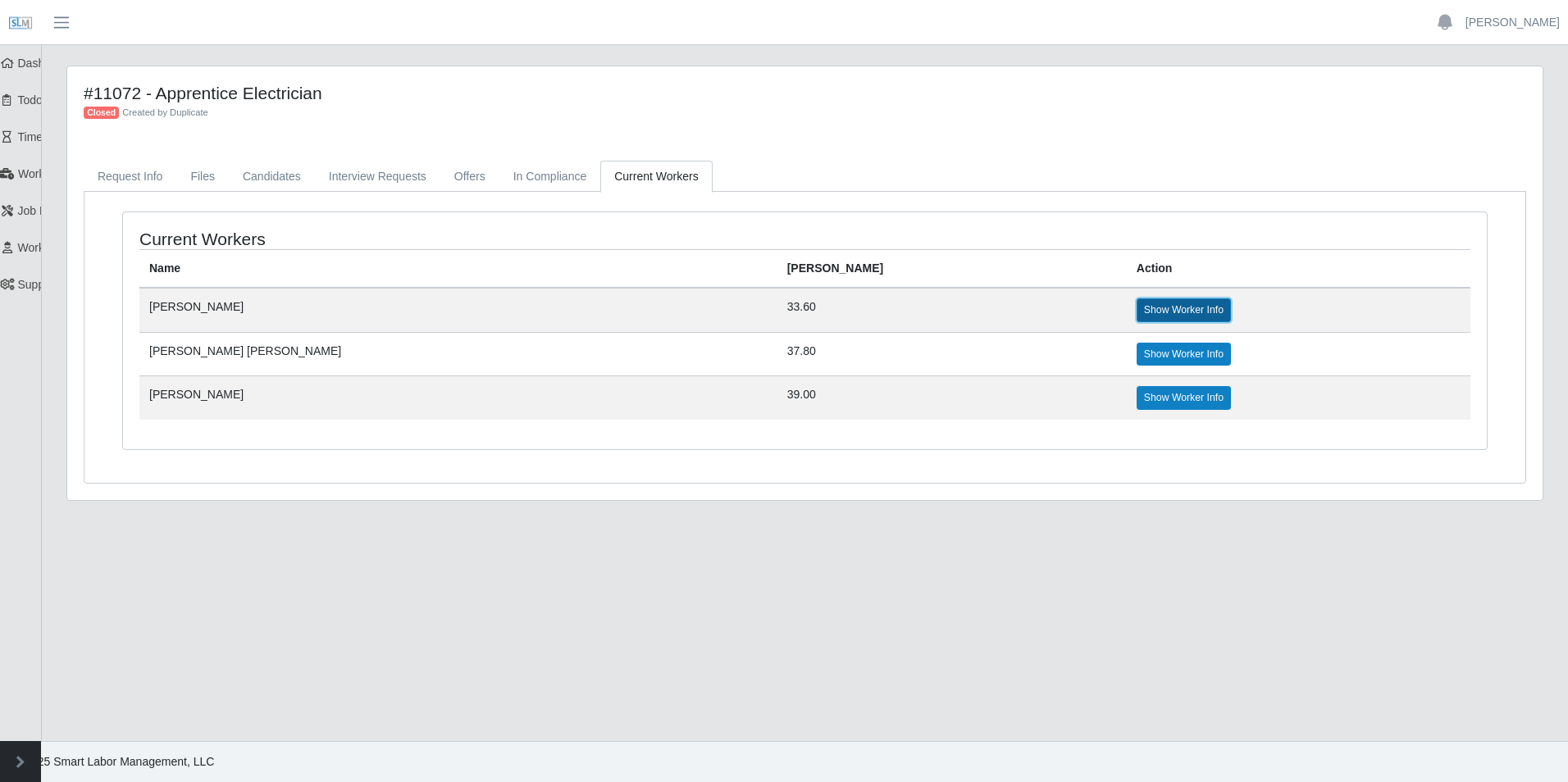
click at [1137, 313] on link "Show Worker Info" at bounding box center [1184, 309] width 94 height 23
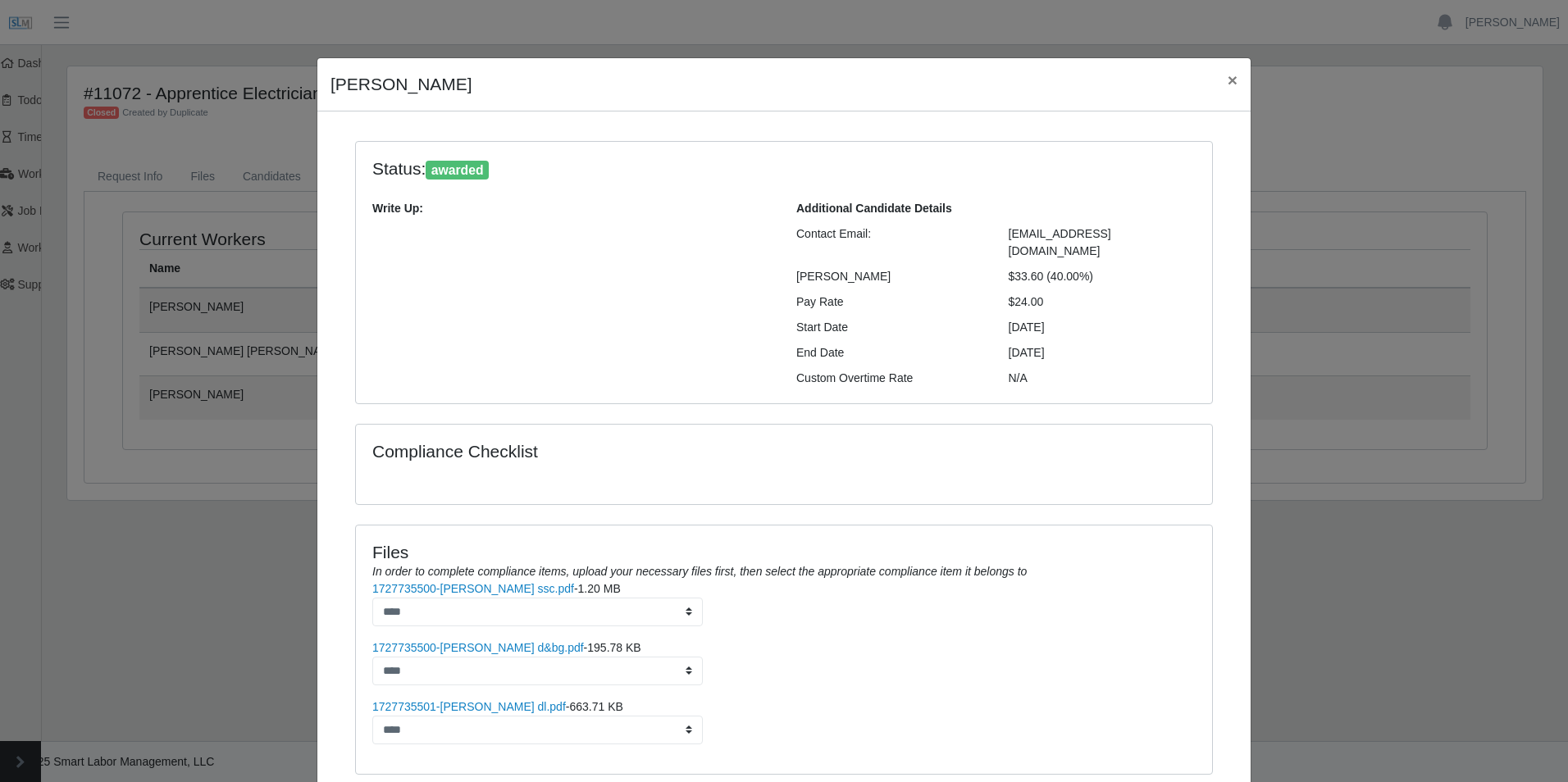
drag, startPoint x: 999, startPoint y: 262, endPoint x: 1099, endPoint y: 261, distance: 100.0
click at [1099, 268] on div "$33.60 (40.00%)" at bounding box center [1102, 277] width 212 height 18
click at [1228, 84] on span "×" at bounding box center [1233, 80] width 10 height 19
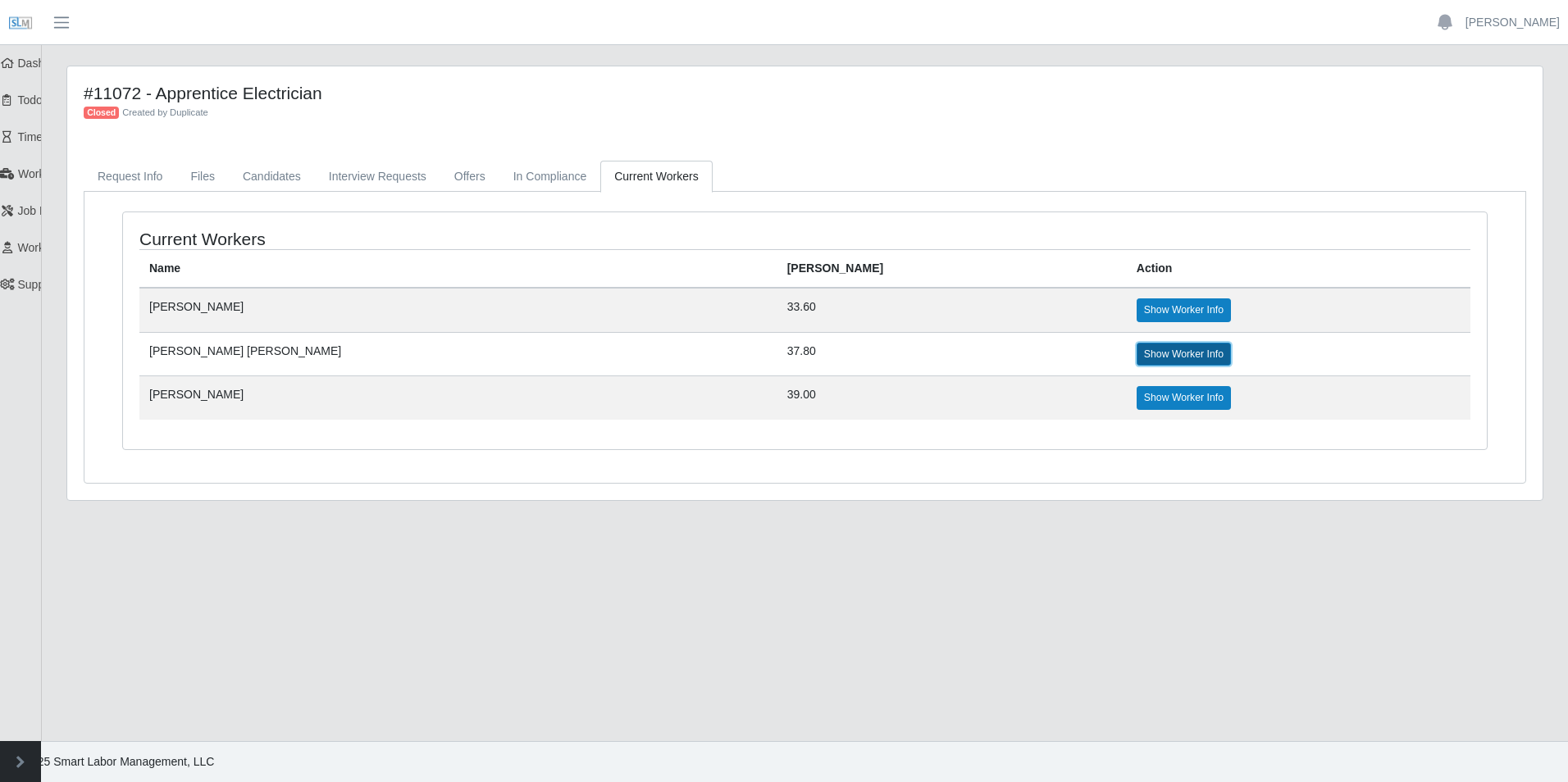
click at [1137, 363] on link "Show Worker Info" at bounding box center [1184, 354] width 94 height 23
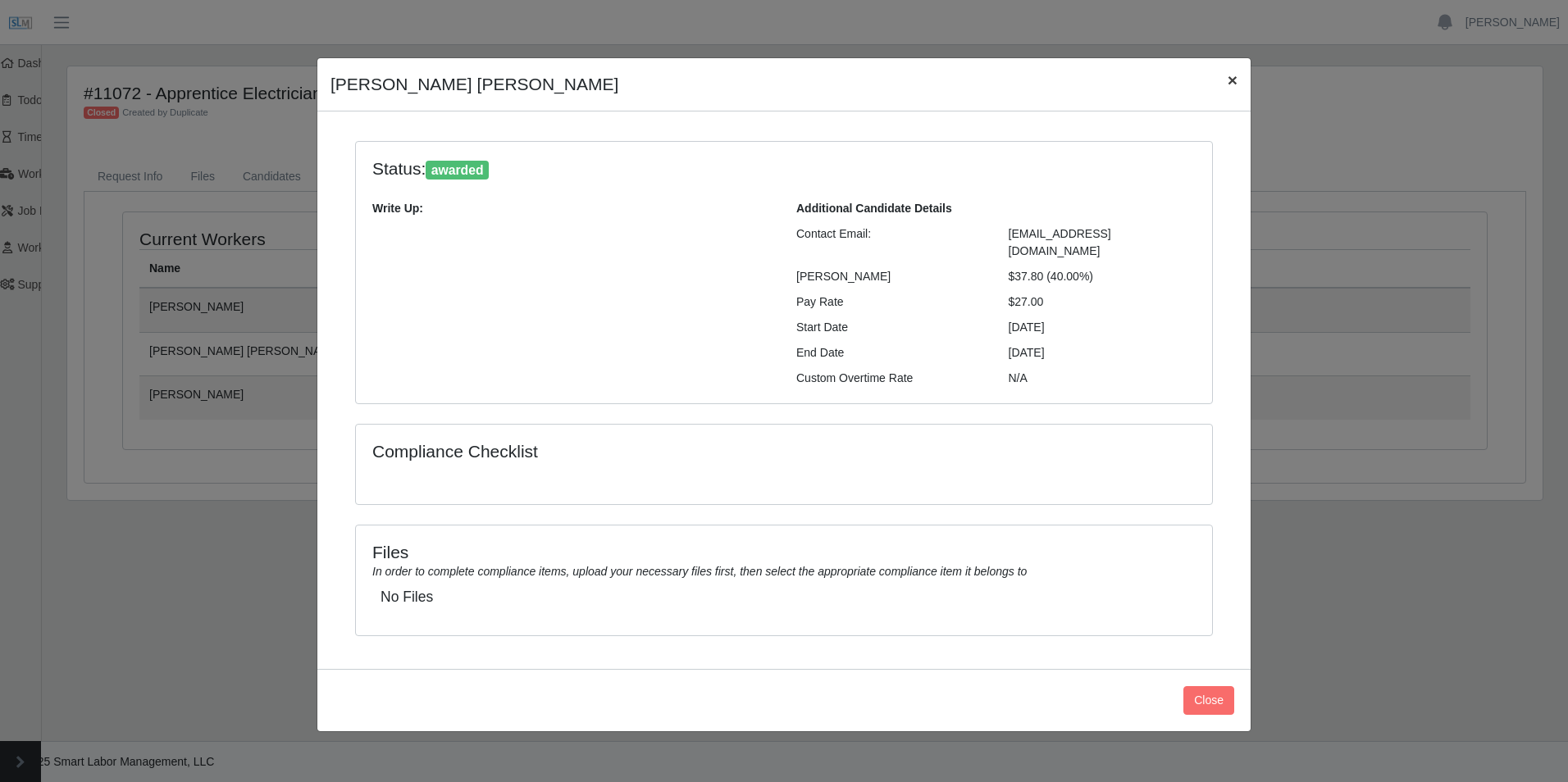
click at [1234, 75] on span "×" at bounding box center [1233, 80] width 10 height 19
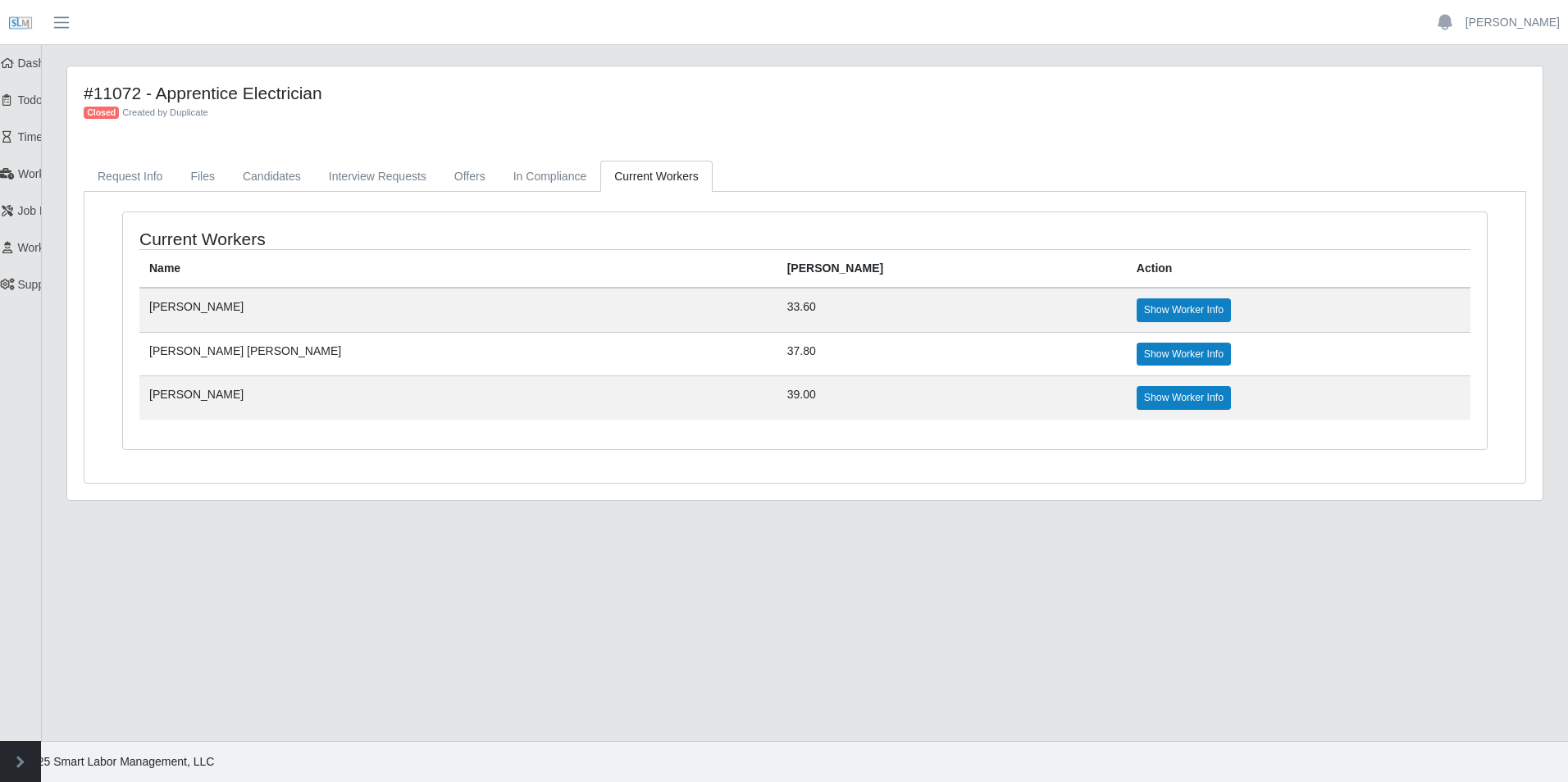
click at [1127, 411] on td "Show Worker Info" at bounding box center [1299, 398] width 344 height 43
click at [1137, 402] on link "Show Worker Info" at bounding box center [1184, 397] width 94 height 23
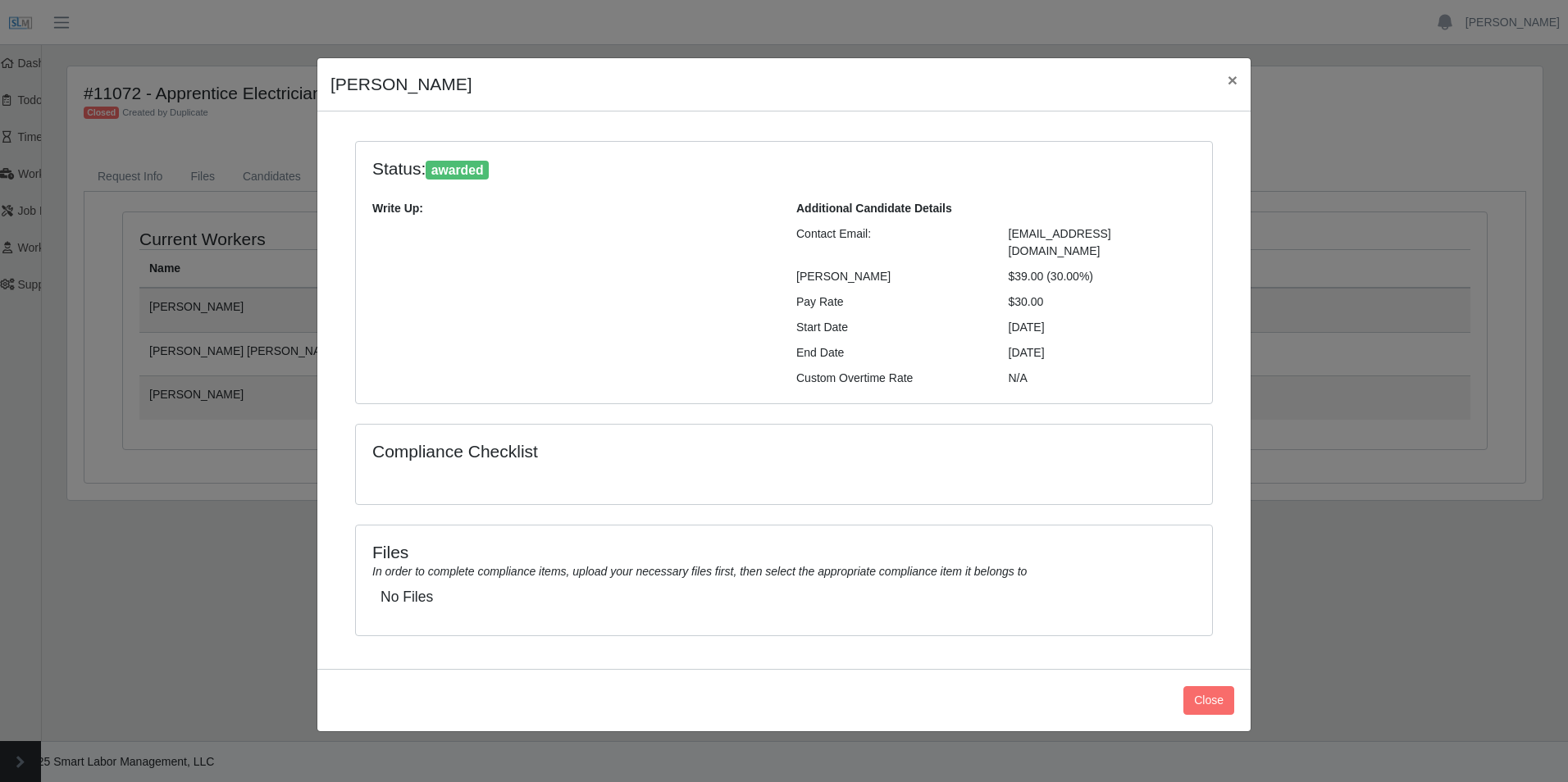
drag, startPoint x: 1059, startPoint y: 288, endPoint x: 983, endPoint y: 289, distance: 76.0
click at [983, 294] on div "Pay Rate $30.00" at bounding box center [996, 303] width 424 height 18
click at [1240, 84] on button "×" at bounding box center [1232, 80] width 36 height 43
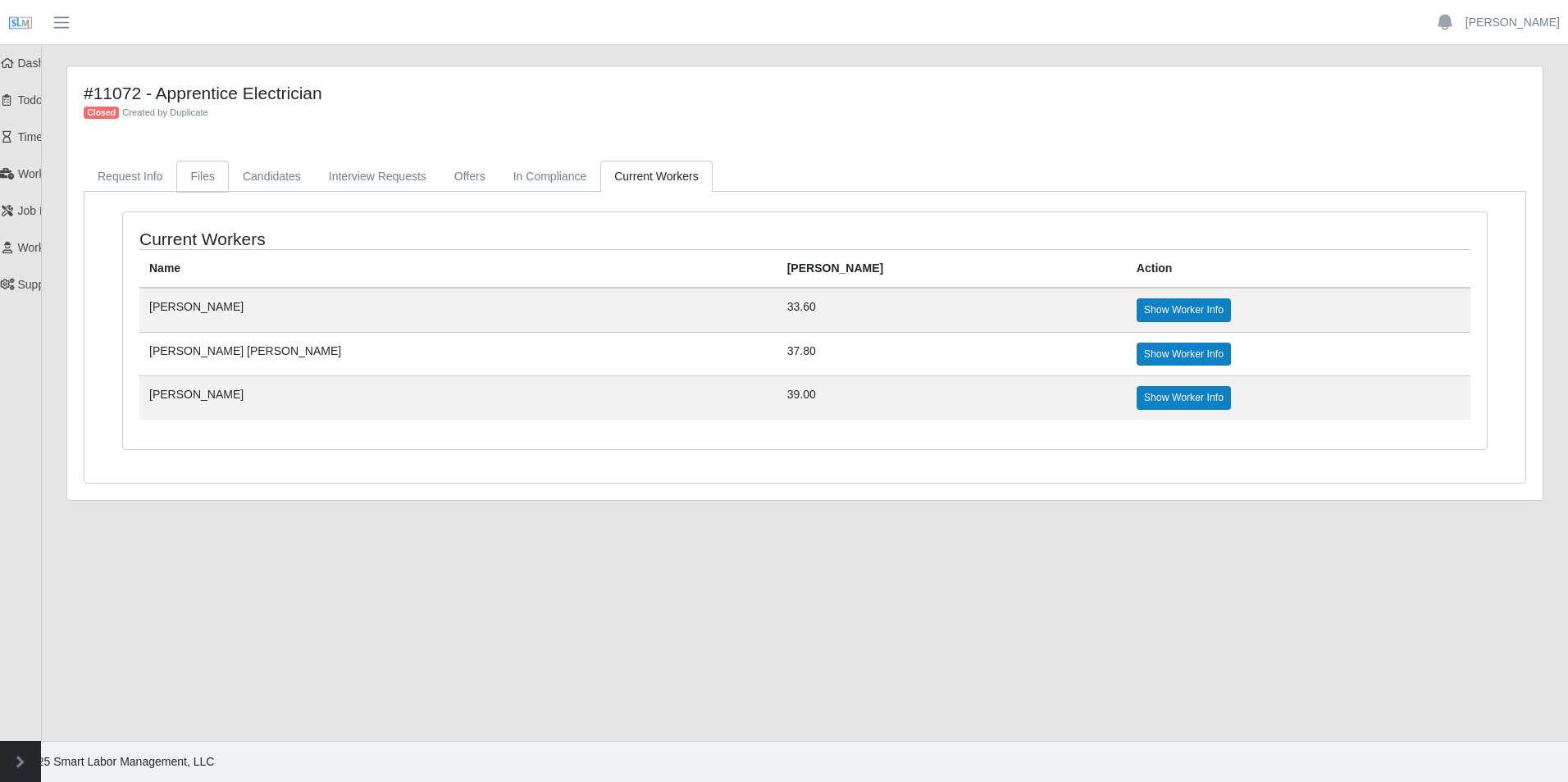
click at [212, 185] on link "Files" at bounding box center [201, 177] width 52 height 32
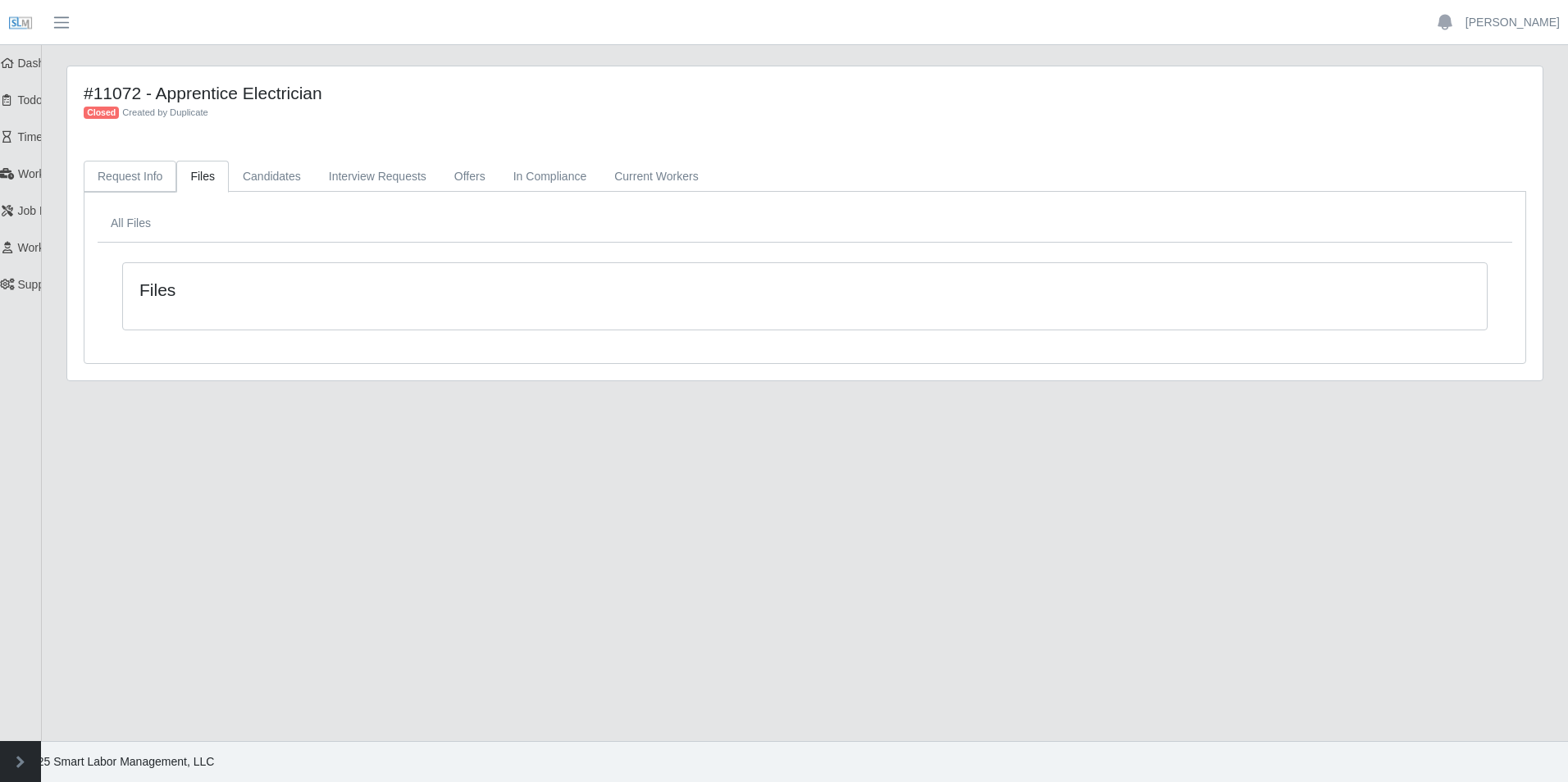
click at [135, 172] on link "Request Info" at bounding box center [130, 177] width 92 height 32
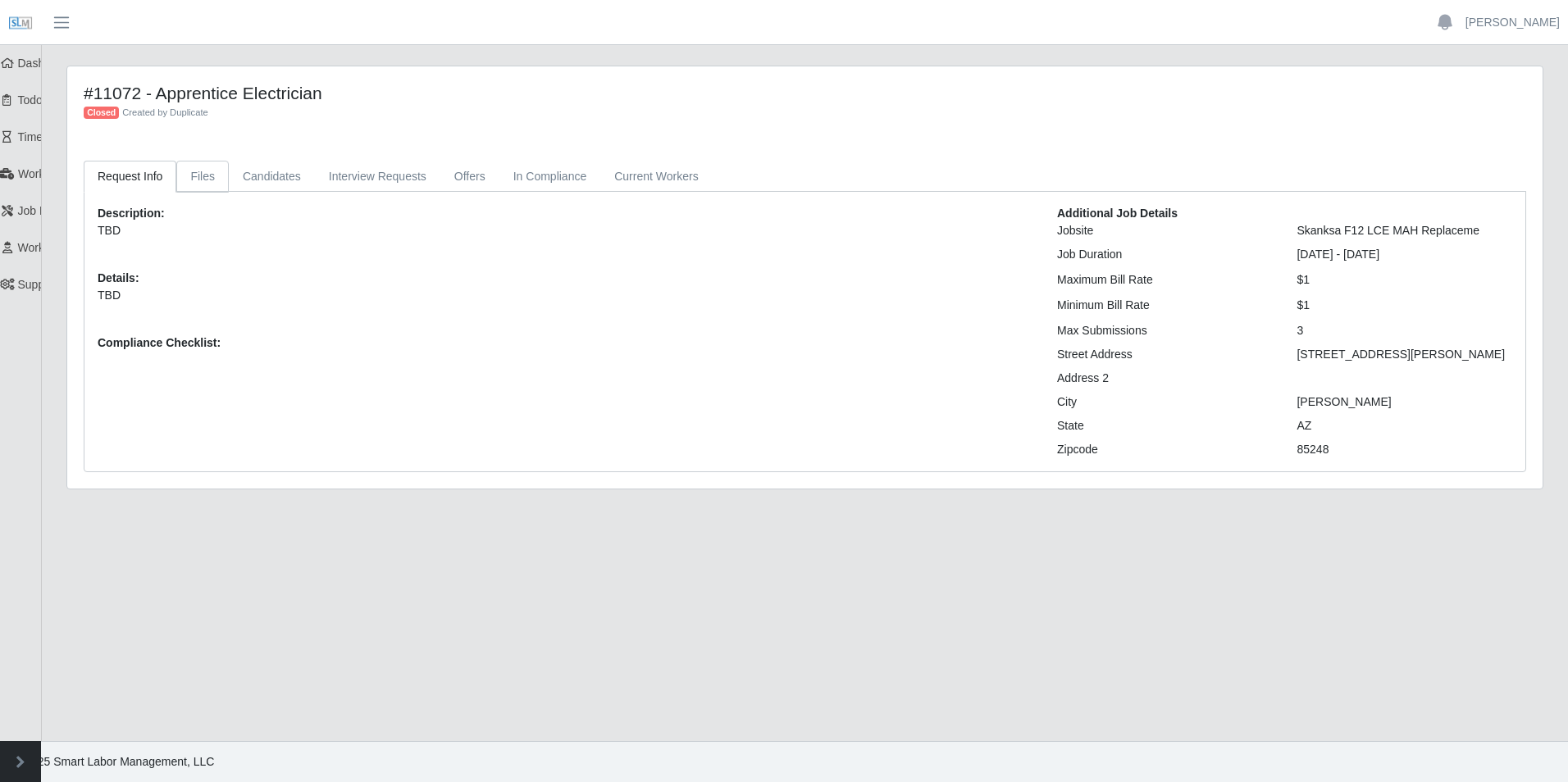
click at [214, 173] on link "Files" at bounding box center [201, 177] width 52 height 32
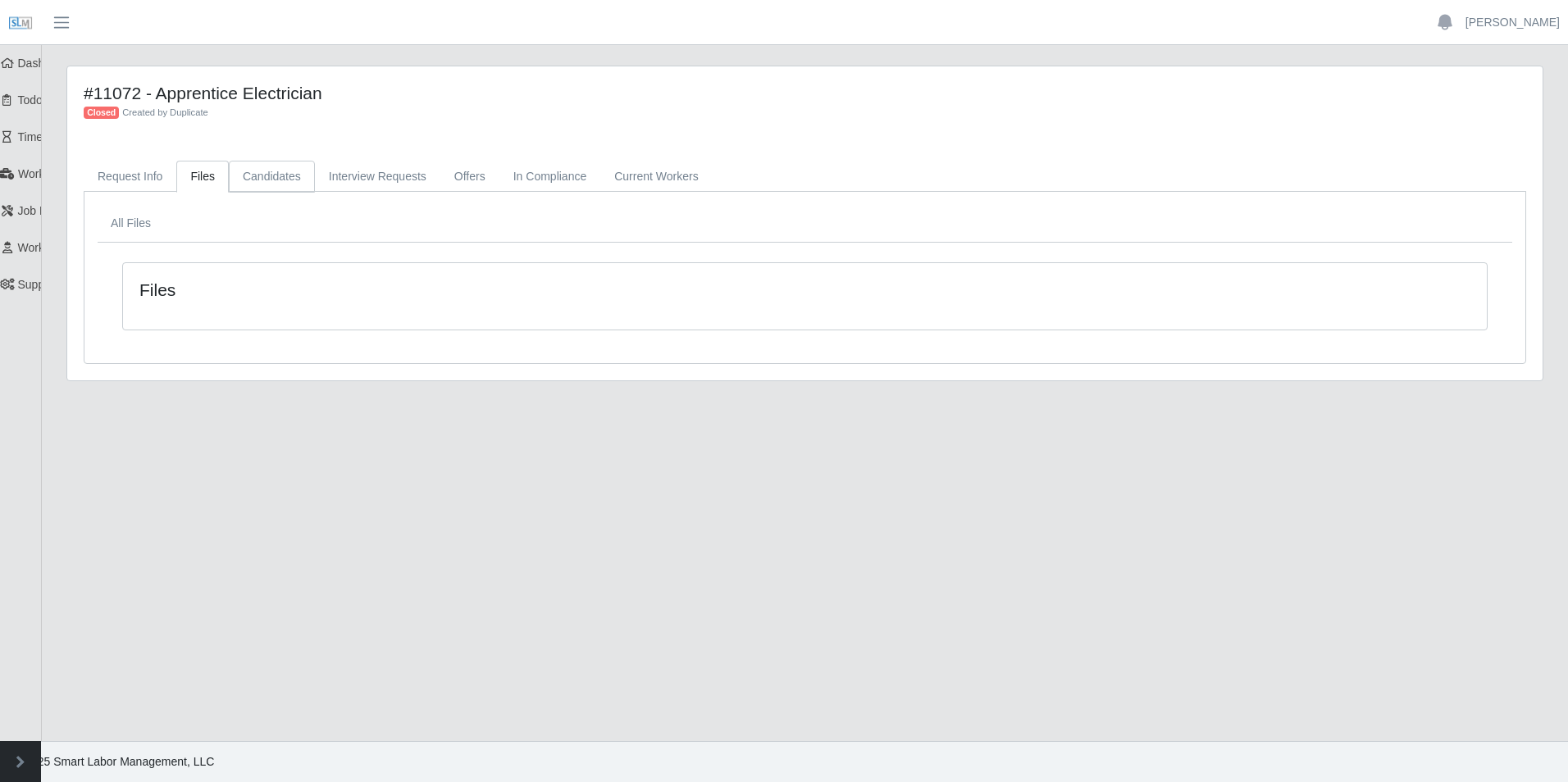
click at [285, 180] on link "Candidates" at bounding box center [272, 177] width 86 height 32
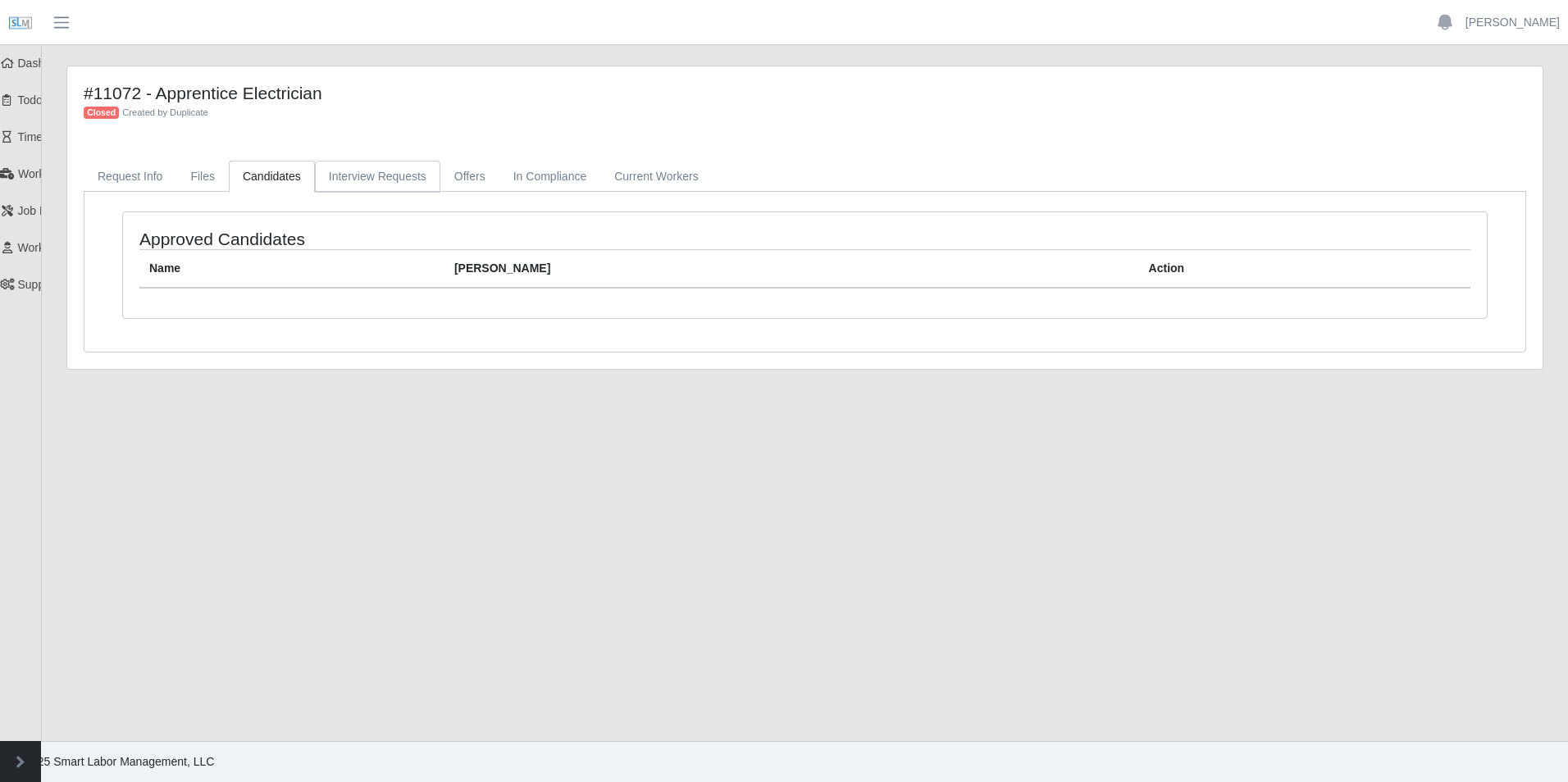
click at [375, 175] on link "Interview Requests" at bounding box center [378, 177] width 126 height 32
click at [462, 184] on link "Offers" at bounding box center [470, 177] width 59 height 32
click at [567, 184] on link "In Compliance" at bounding box center [550, 177] width 102 height 32
click at [700, 183] on link "Current Workers" at bounding box center [656, 177] width 112 height 32
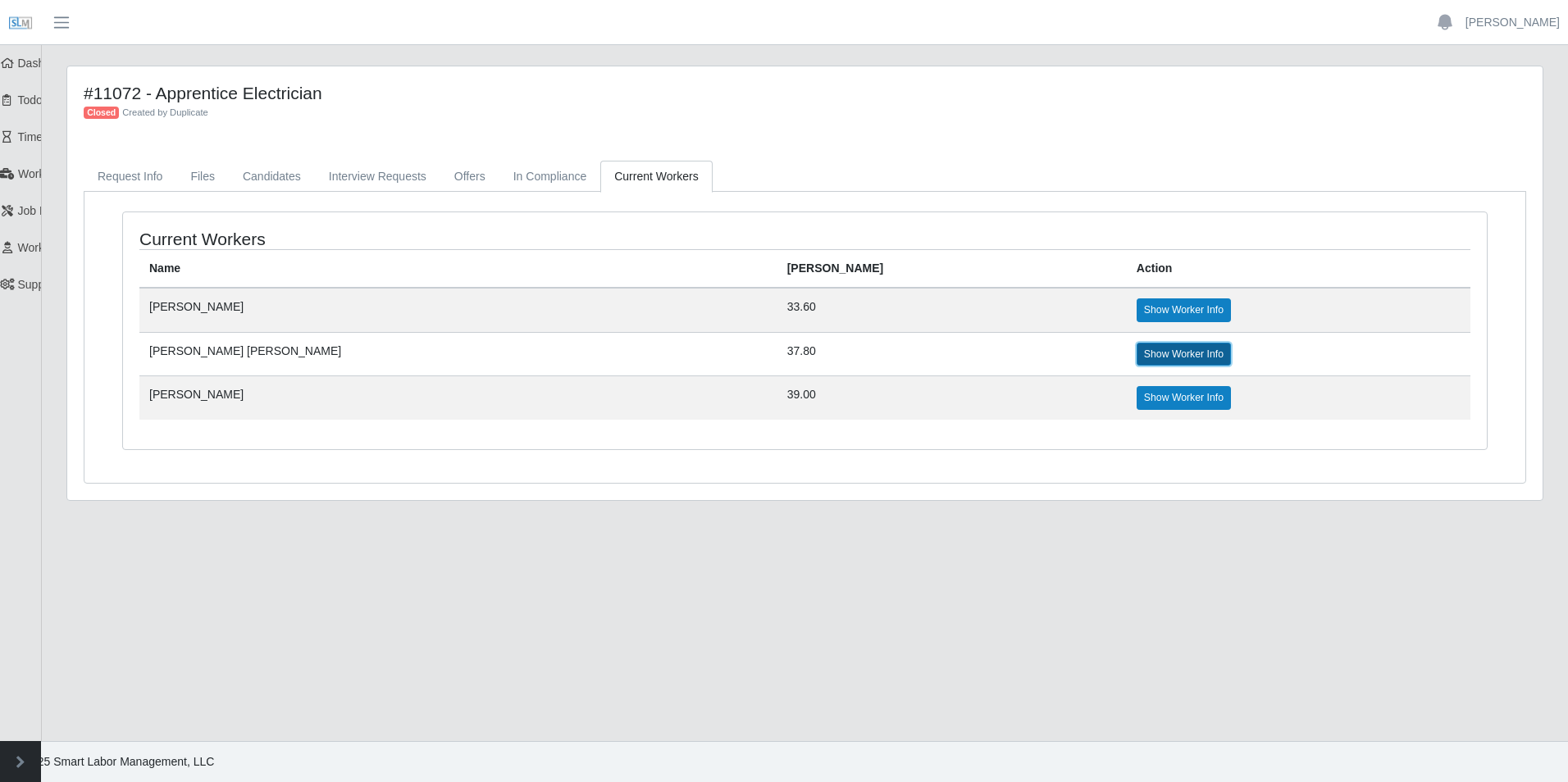
click at [1137, 356] on link "Show Worker Info" at bounding box center [1184, 354] width 94 height 23
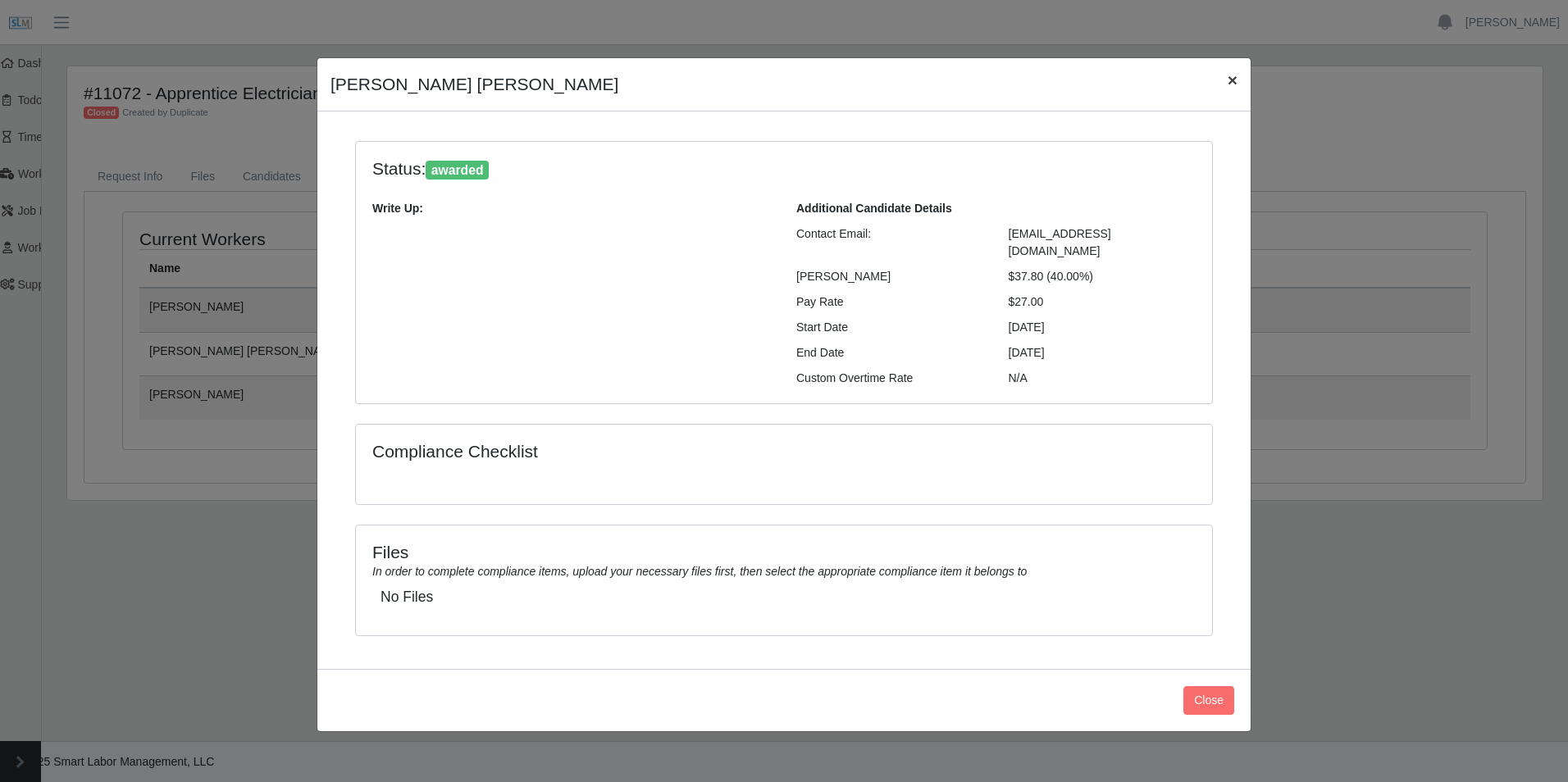
click at [1229, 79] on span "×" at bounding box center [1233, 80] width 10 height 19
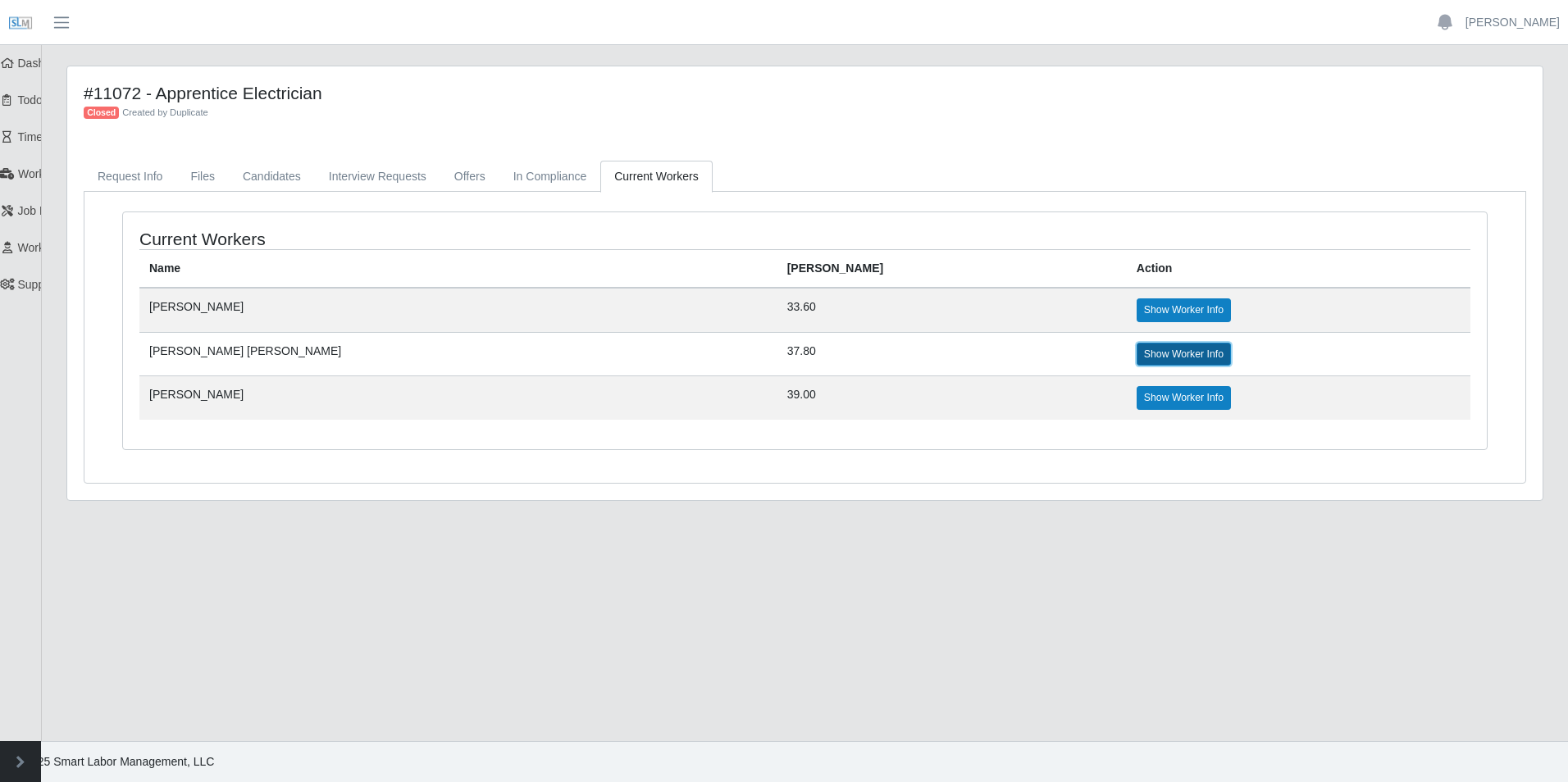
click at [1137, 358] on link "Show Worker Info" at bounding box center [1184, 354] width 94 height 23
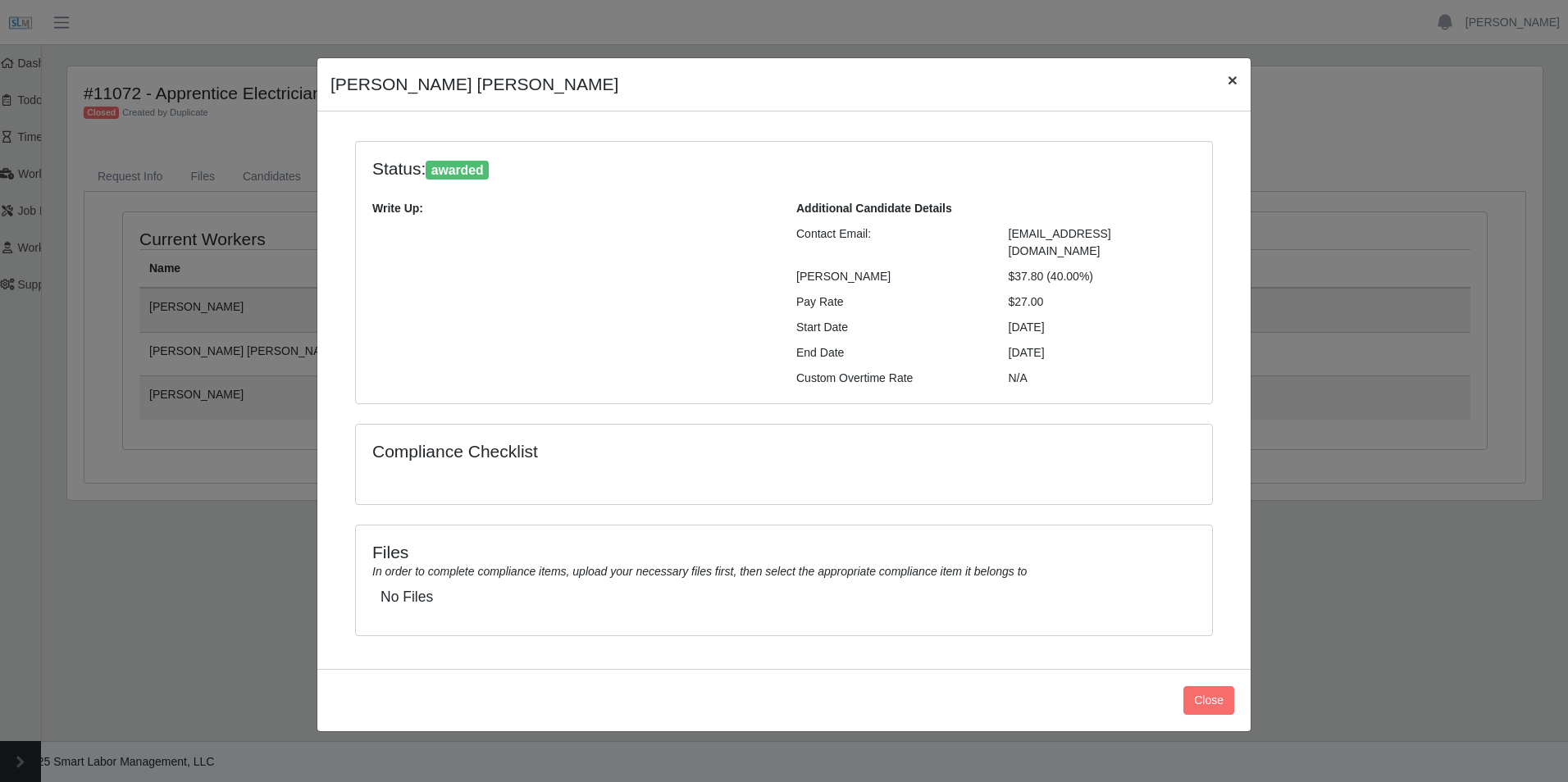
click at [1236, 81] on span "×" at bounding box center [1233, 80] width 10 height 19
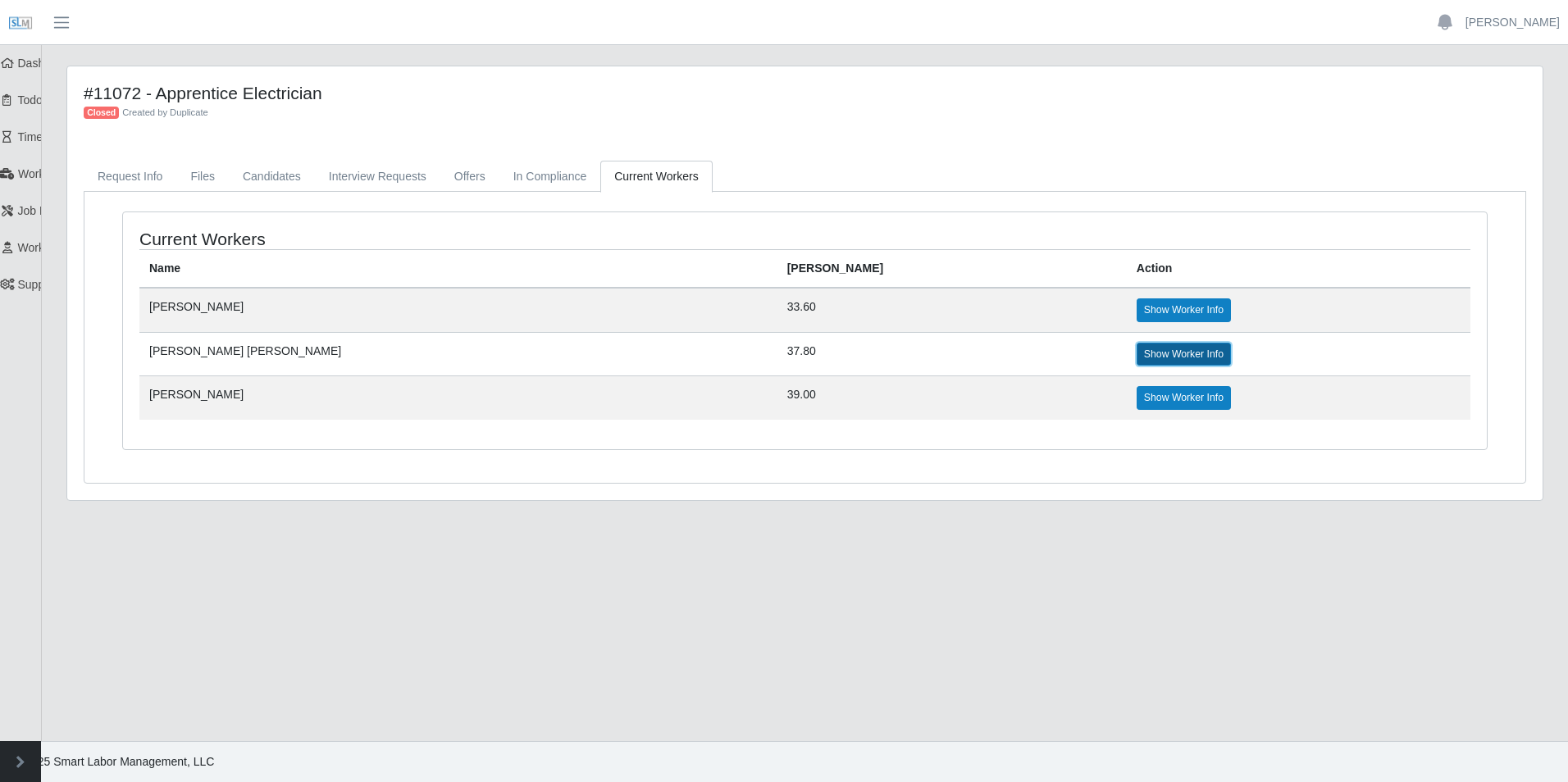
click at [1137, 365] on link "Show Worker Info" at bounding box center [1184, 354] width 94 height 23
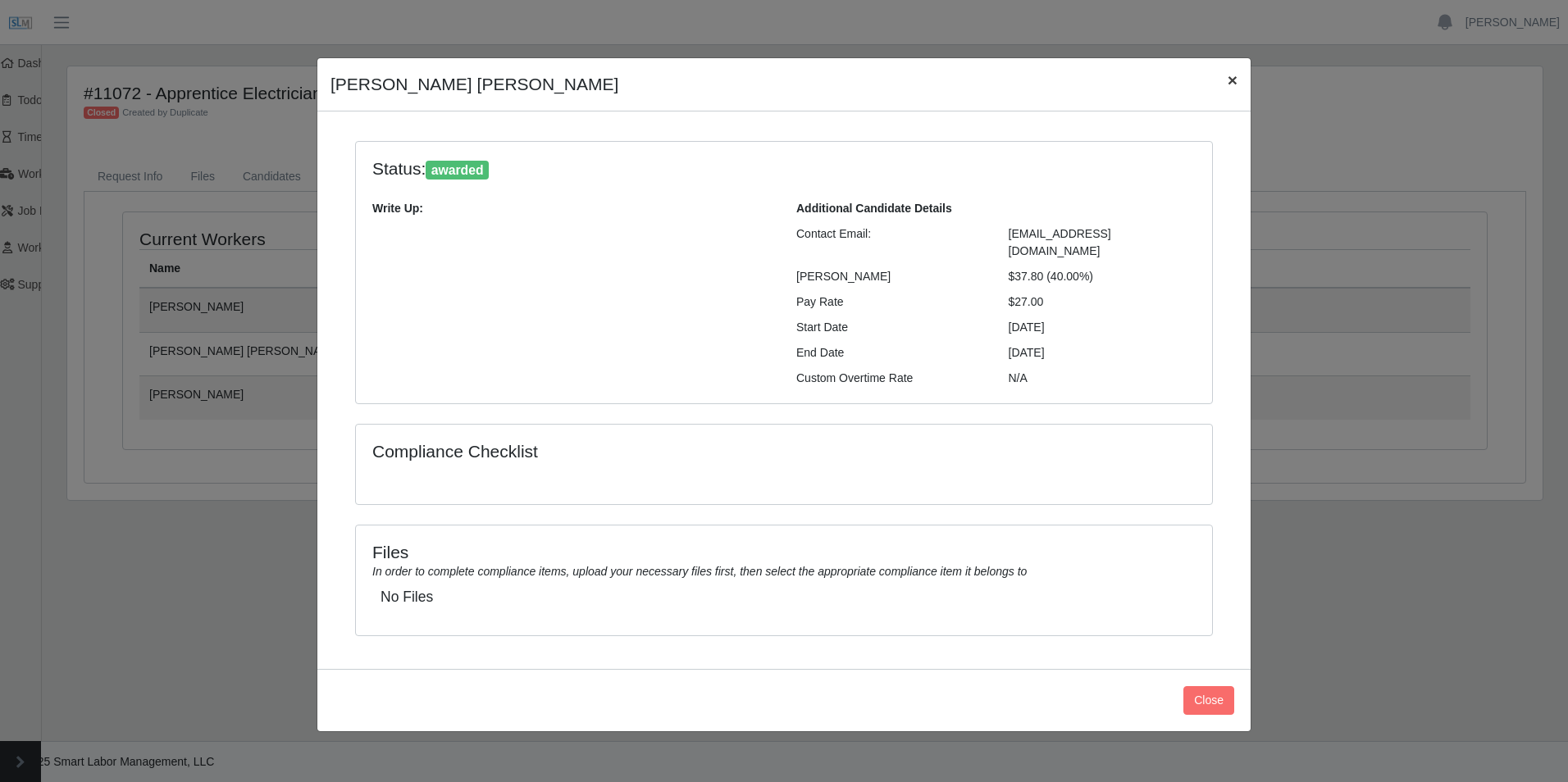
click at [1234, 82] on span "×" at bounding box center [1233, 80] width 10 height 19
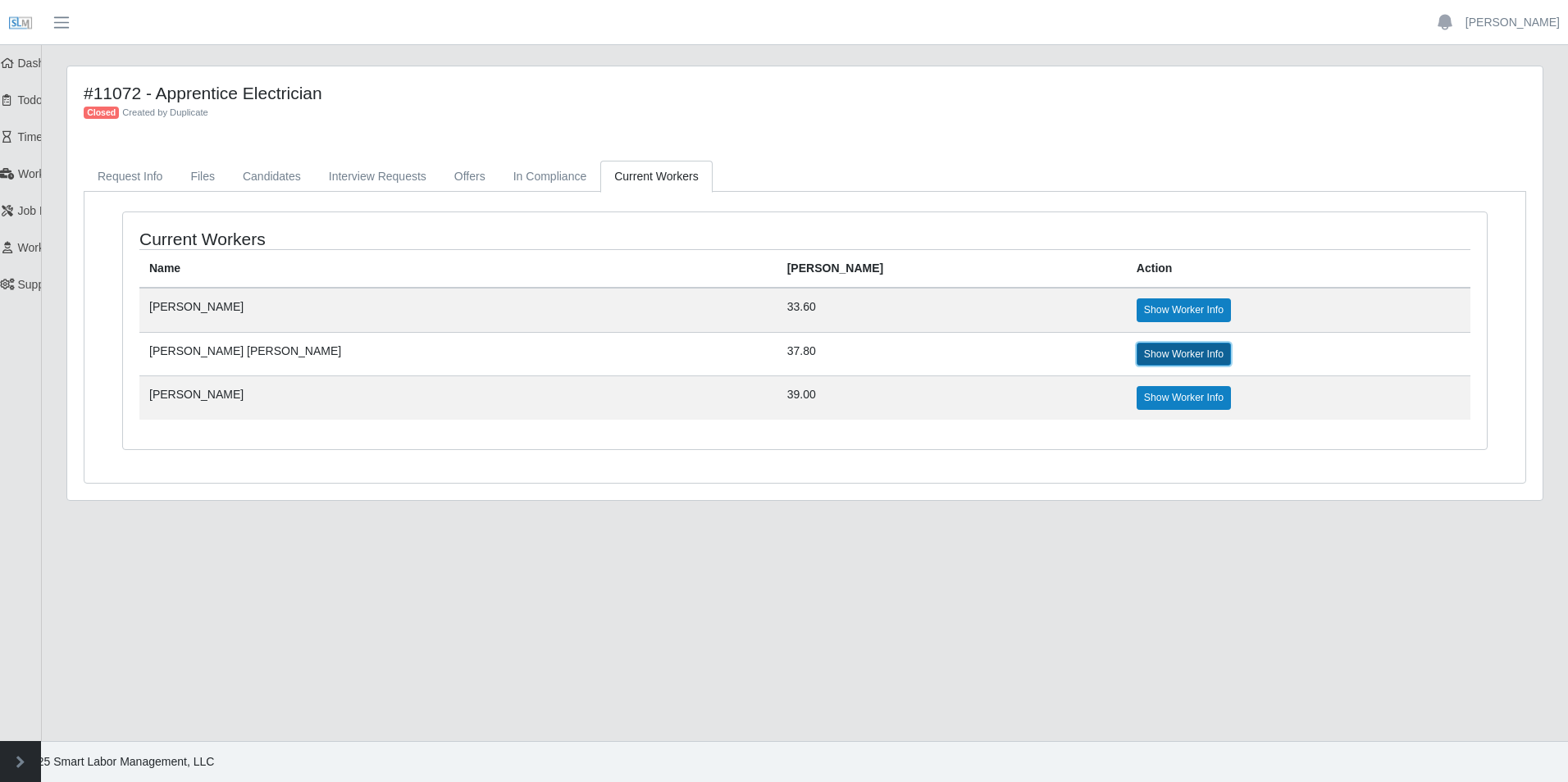
click at [1137, 355] on link "Show Worker Info" at bounding box center [1184, 354] width 94 height 23
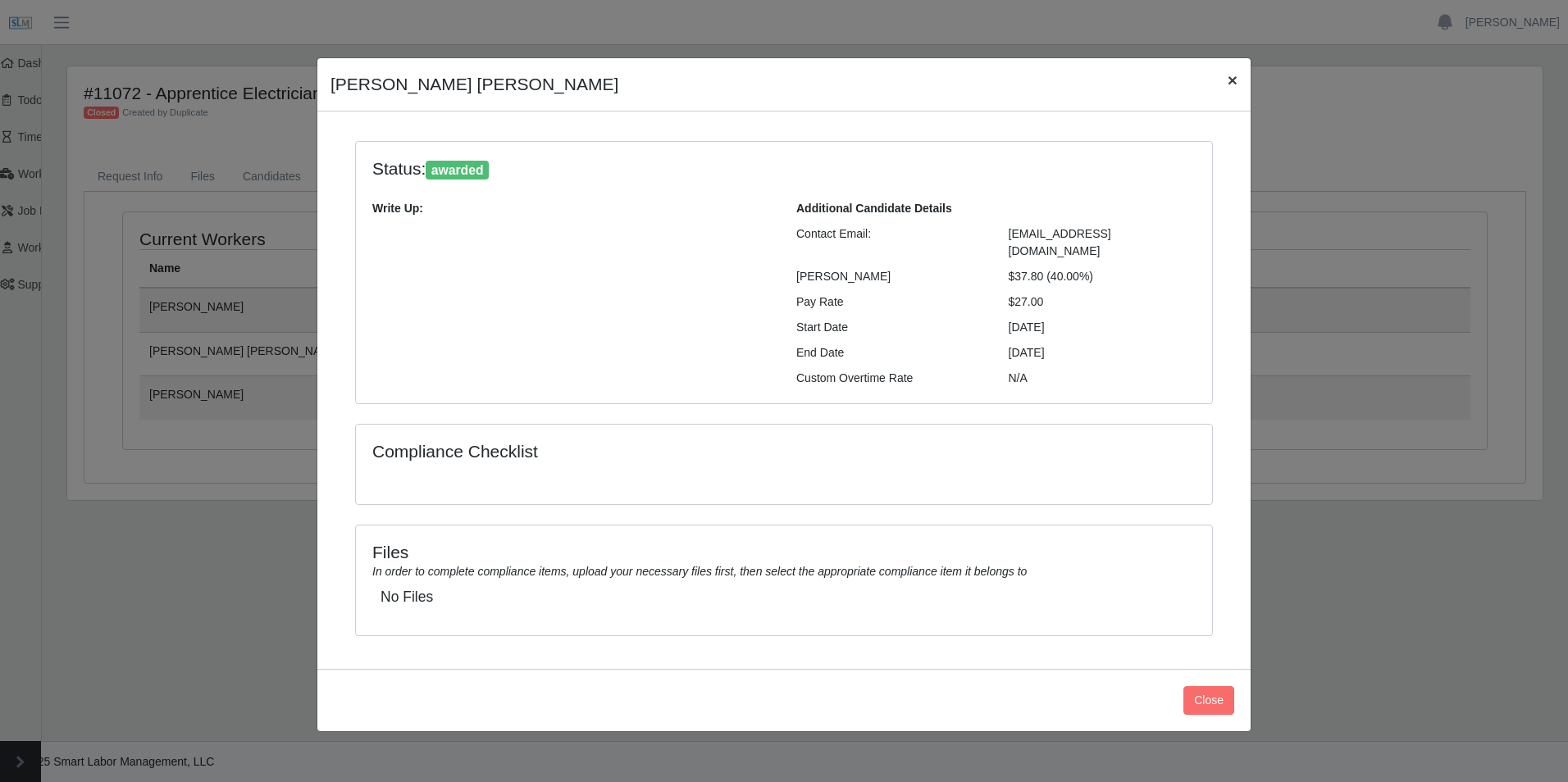
click at [1235, 80] on span "×" at bounding box center [1233, 80] width 10 height 19
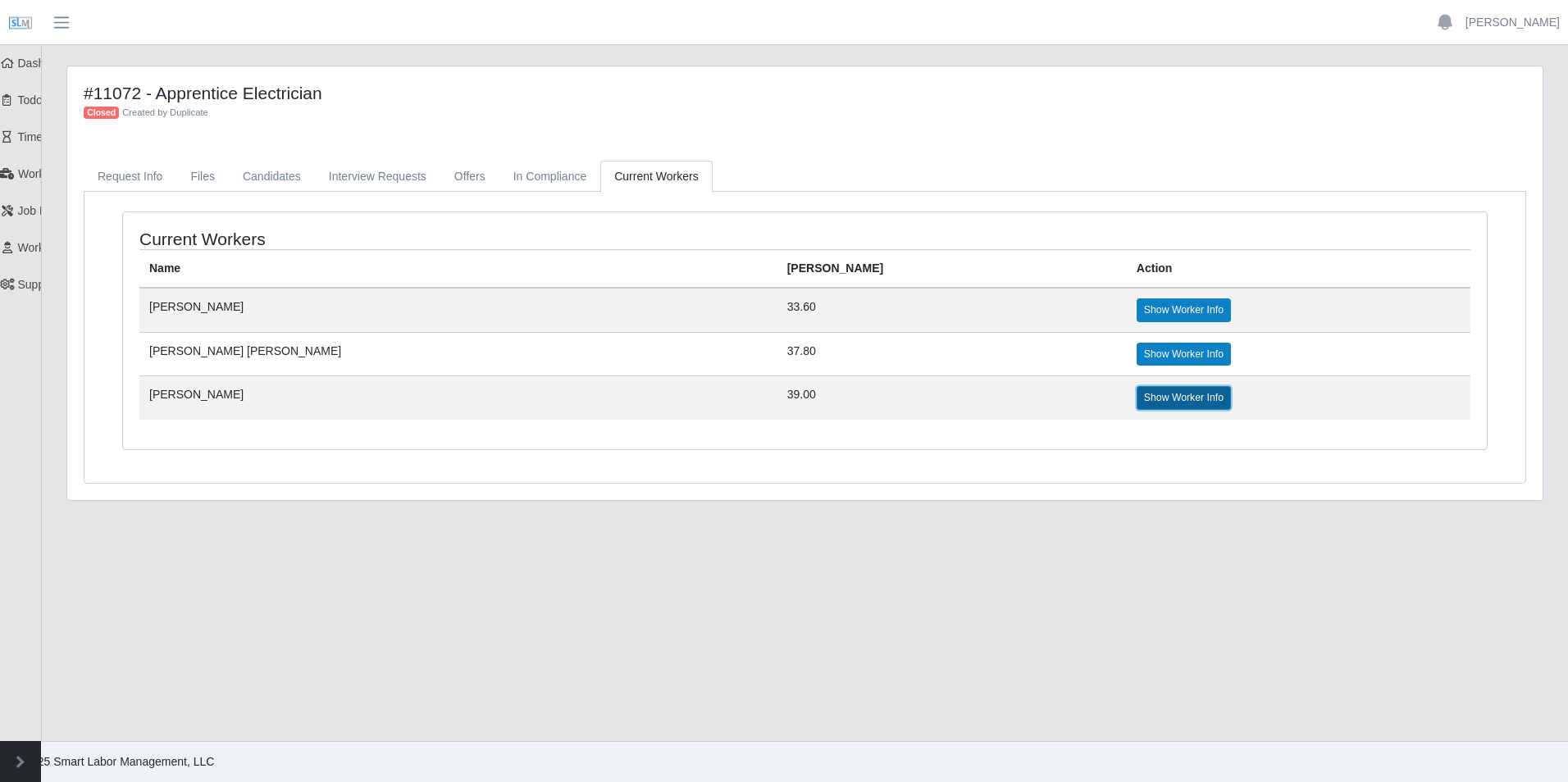
click at [1137, 395] on link "Show Worker Info" at bounding box center [1184, 397] width 94 height 23
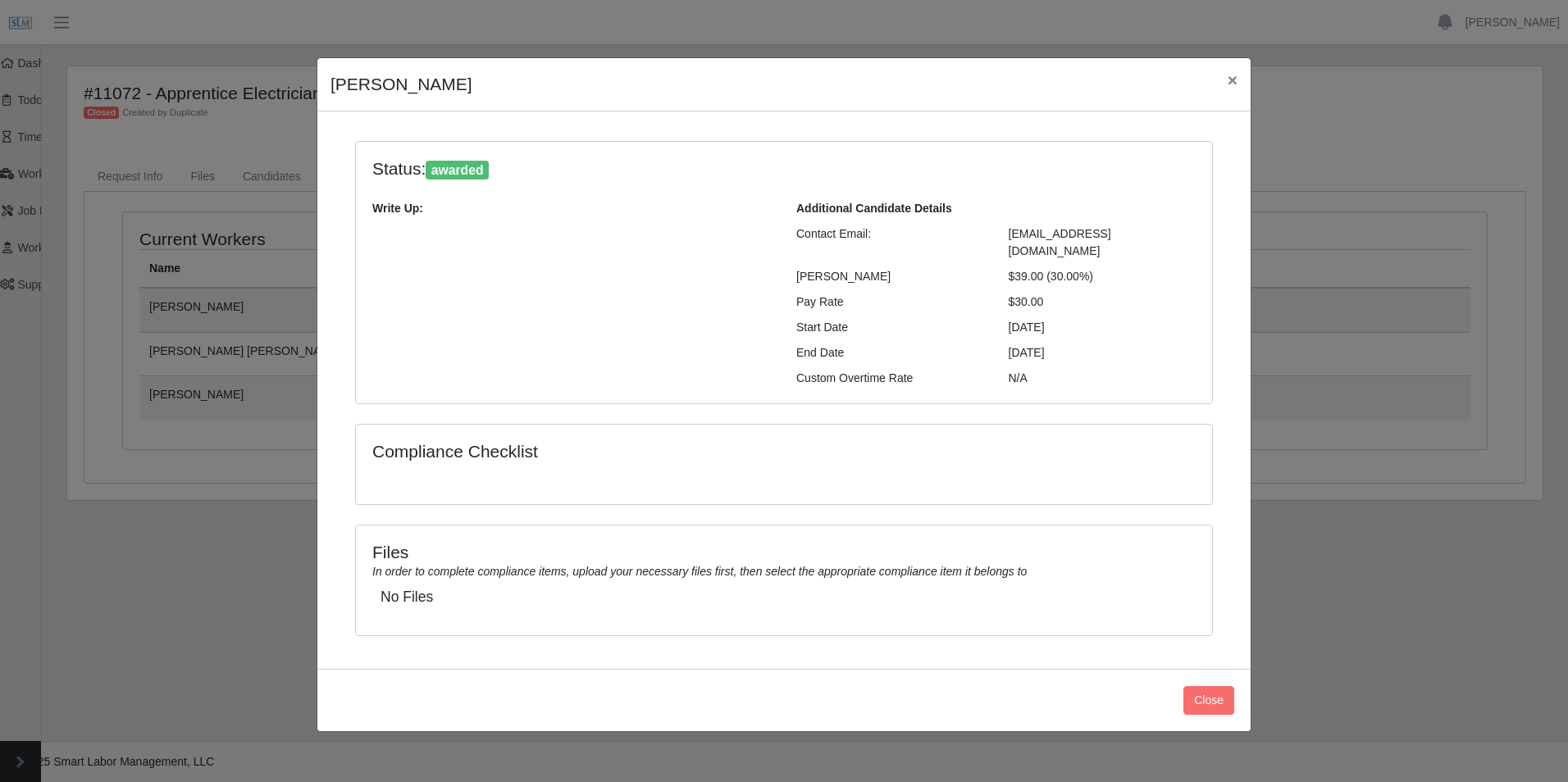
drag, startPoint x: 993, startPoint y: 259, endPoint x: 1126, endPoint y: 251, distance: 133.2
click at [1126, 251] on div "Additional Candidate Details Contact Email: Anthonyruizsr@gmail.com Bill Rate $…" at bounding box center [996, 294] width 424 height 187
drag, startPoint x: 1065, startPoint y: 286, endPoint x: 788, endPoint y: 271, distance: 277.4
click at [788, 271] on div "Additional Candidate Details Contact Email: Anthonyruizsr@gmail.com Bill Rate $…" at bounding box center [996, 294] width 424 height 187
click at [1229, 81] on span "×" at bounding box center [1233, 80] width 10 height 19
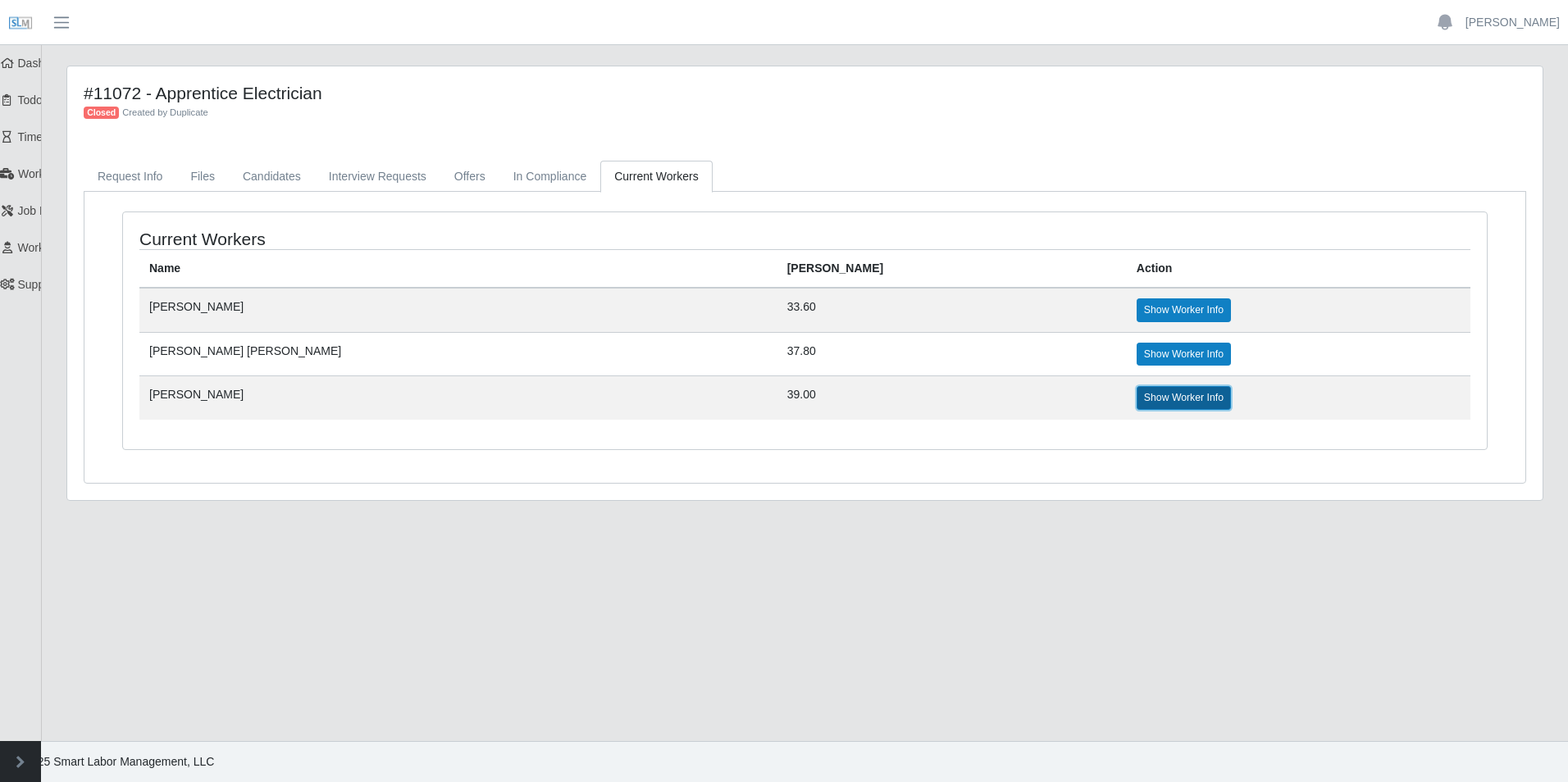
click at [1137, 402] on link "Show Worker Info" at bounding box center [1184, 397] width 94 height 23
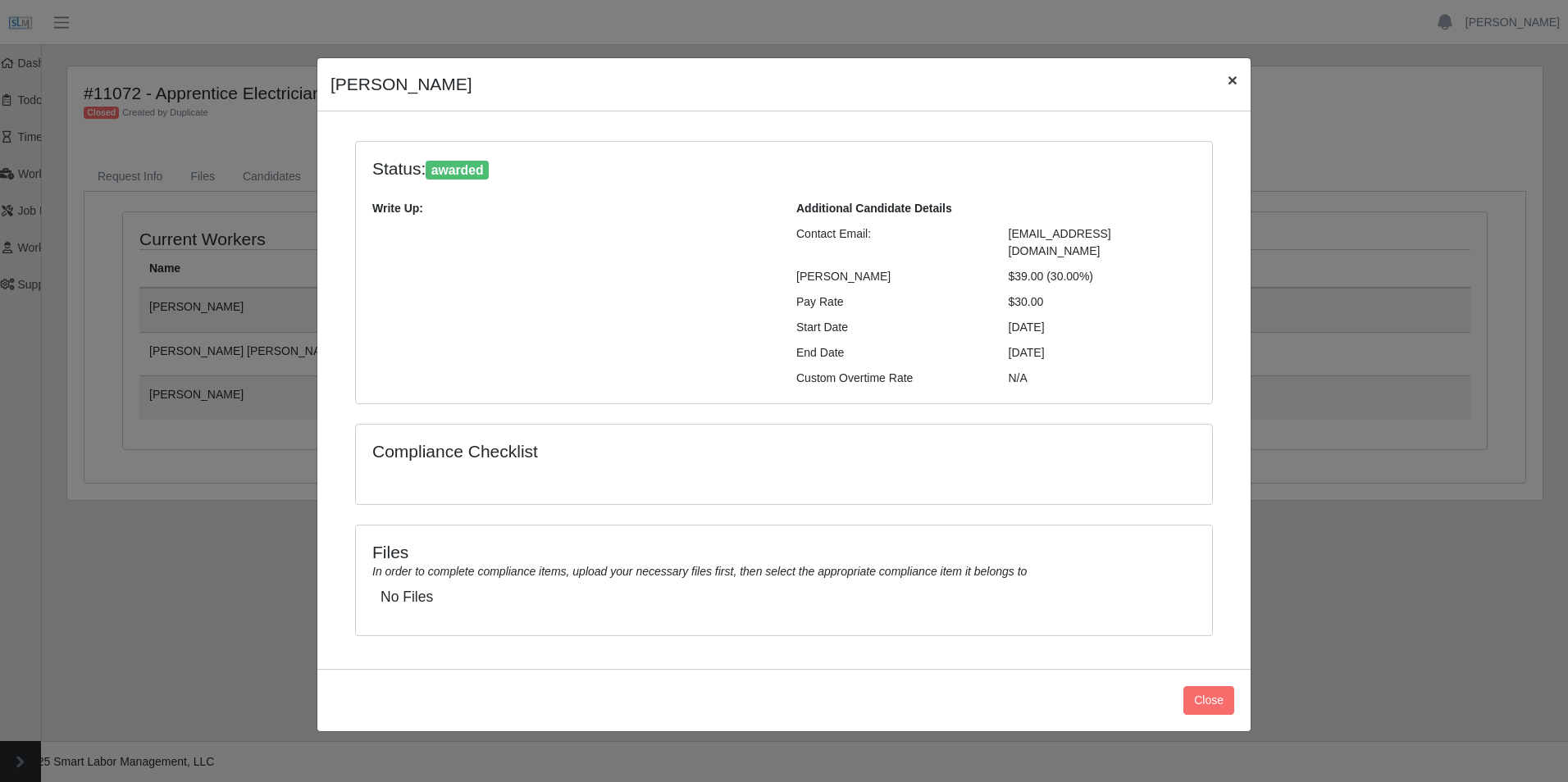
click at [1229, 86] on span "×" at bounding box center [1233, 80] width 10 height 19
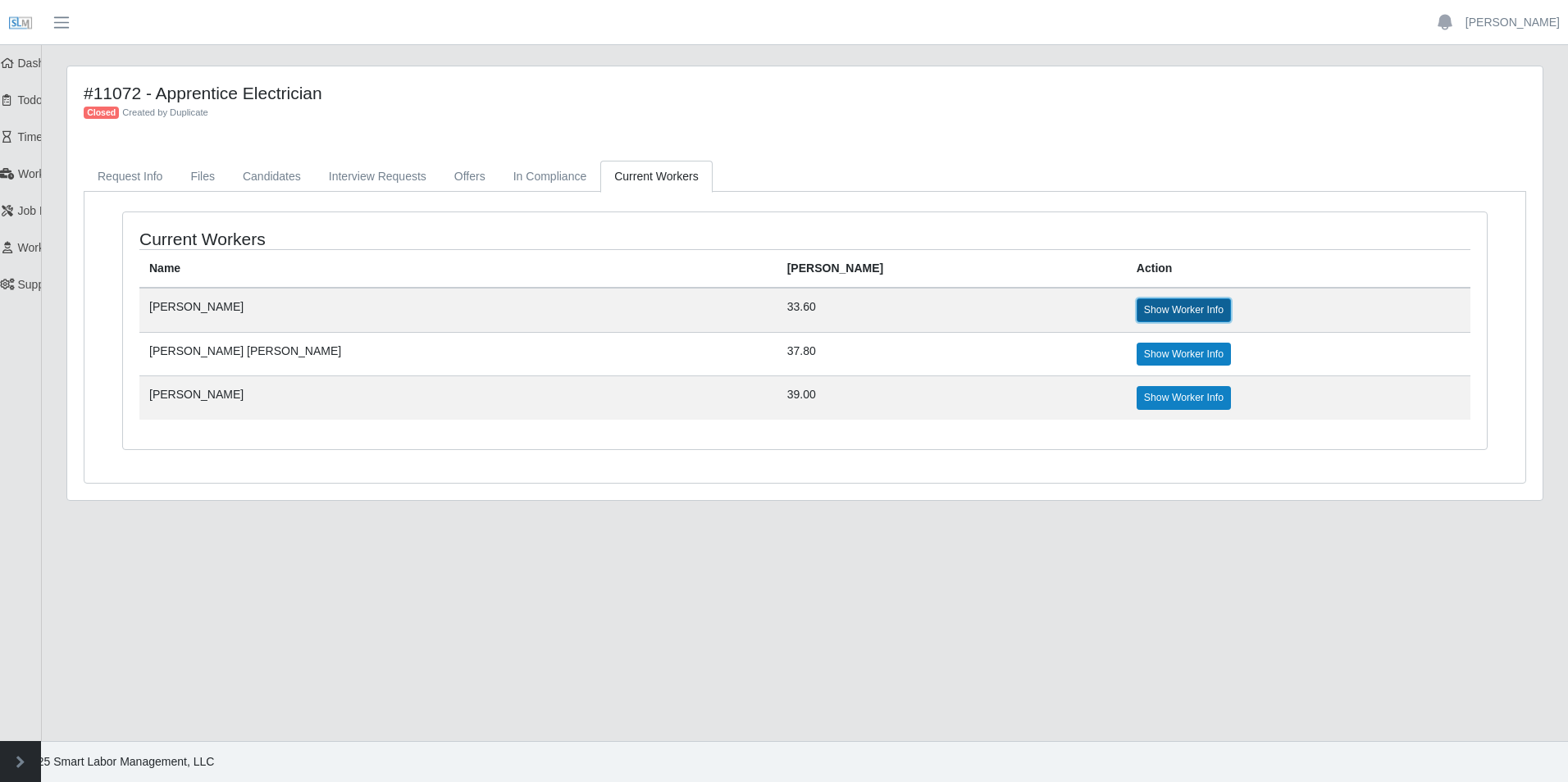
click at [1137, 311] on link "Show Worker Info" at bounding box center [1184, 309] width 94 height 23
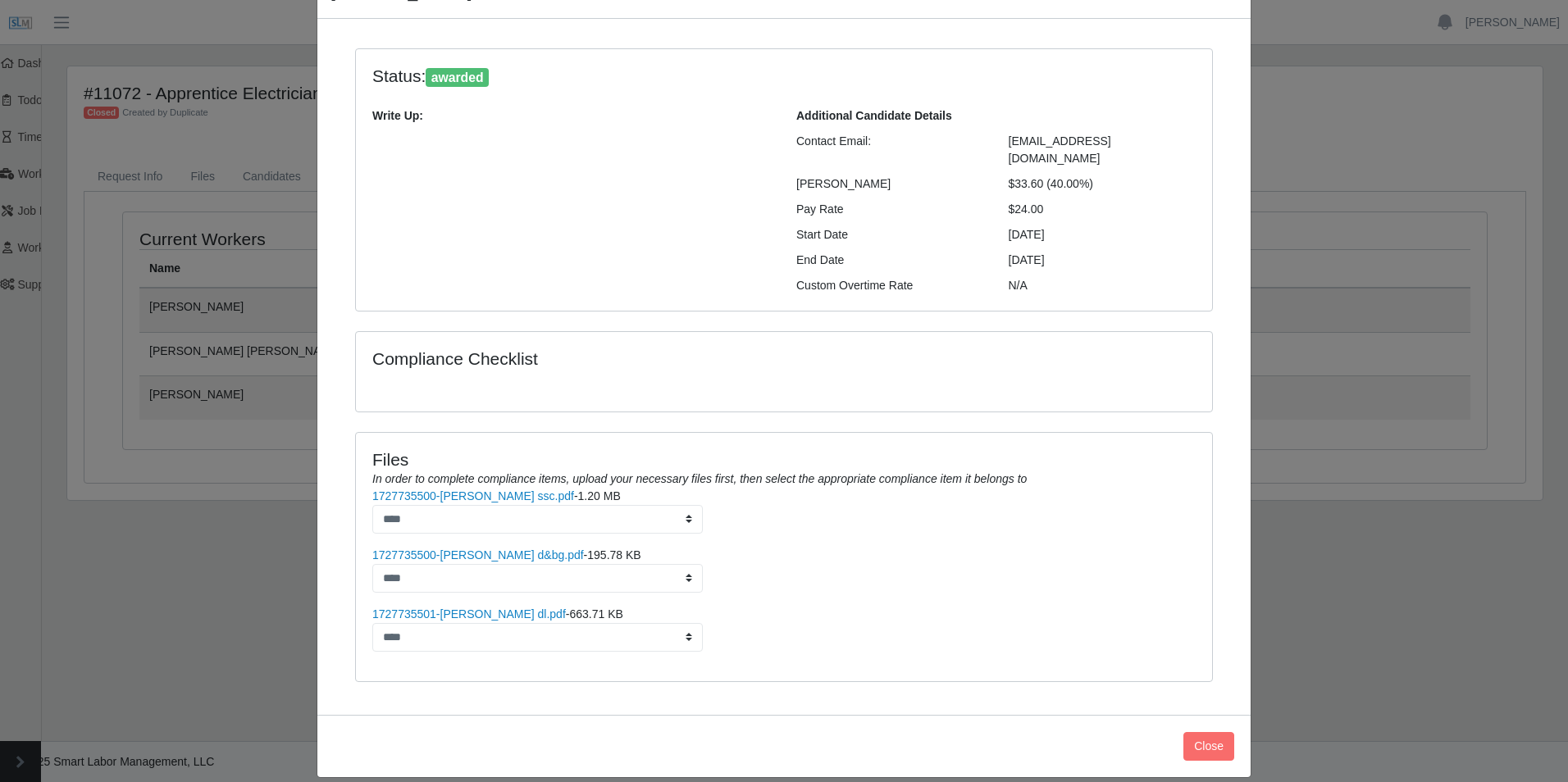
scroll to position [94, 0]
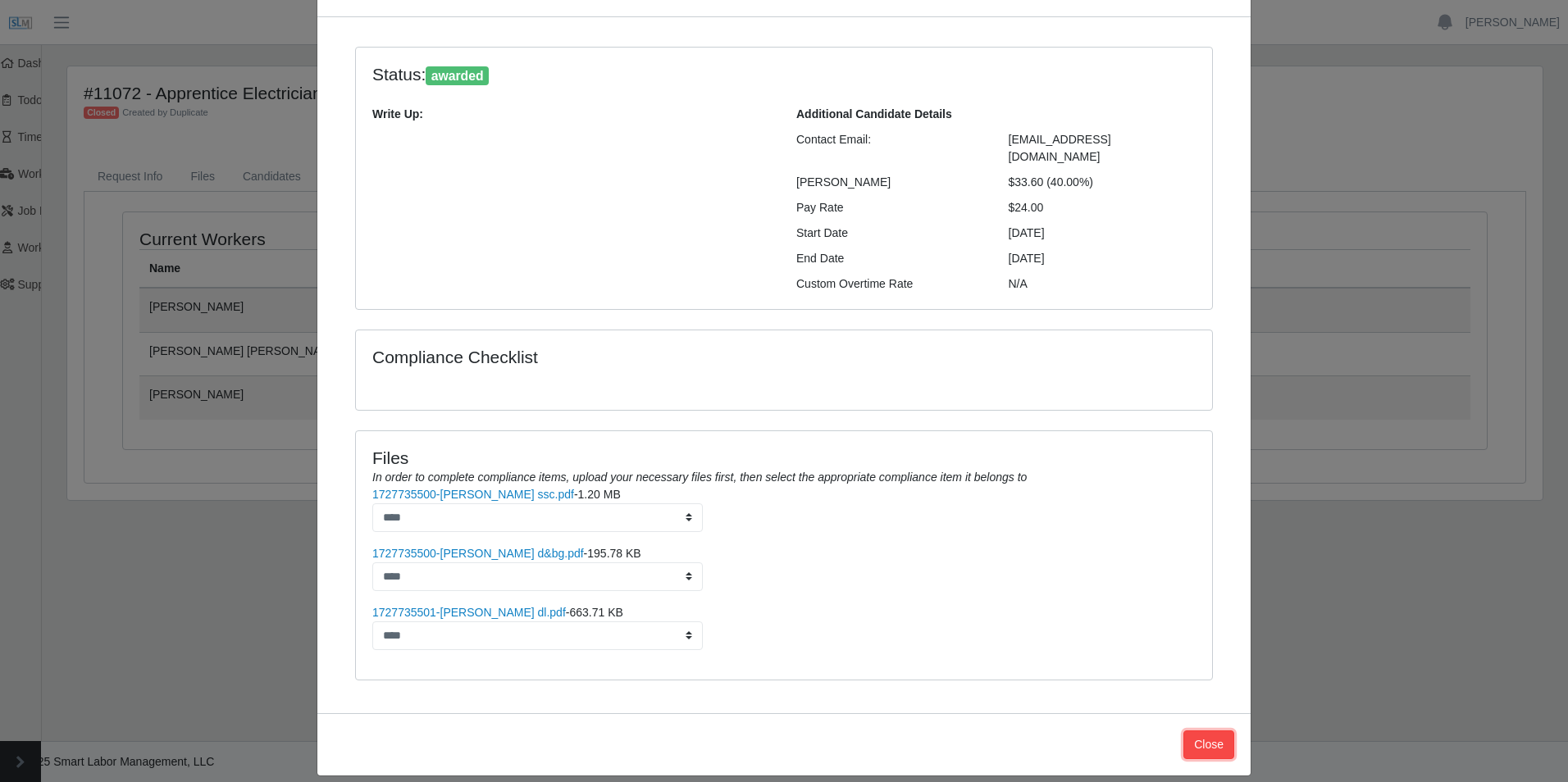
click at [1211, 731] on button "Close" at bounding box center [1209, 745] width 51 height 28
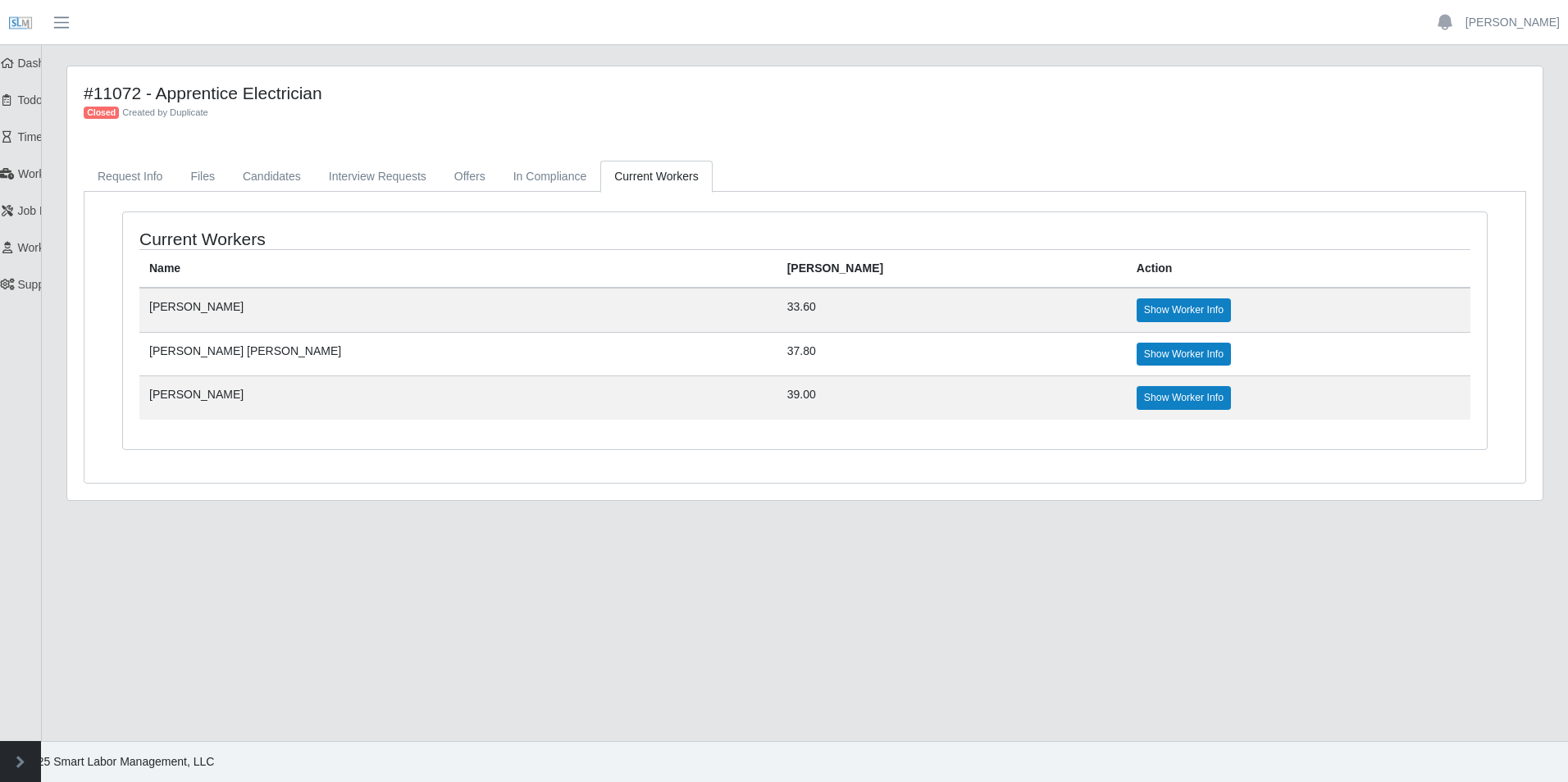
drag, startPoint x: 39, startPoint y: 368, endPoint x: 28, endPoint y: 356, distance: 16.3
click at [28, 356] on ul "Catapult Solutions Group Dashboard Todo Timesheets Worker Timesheets Job Reques…" at bounding box center [21, 372] width 41 height 655
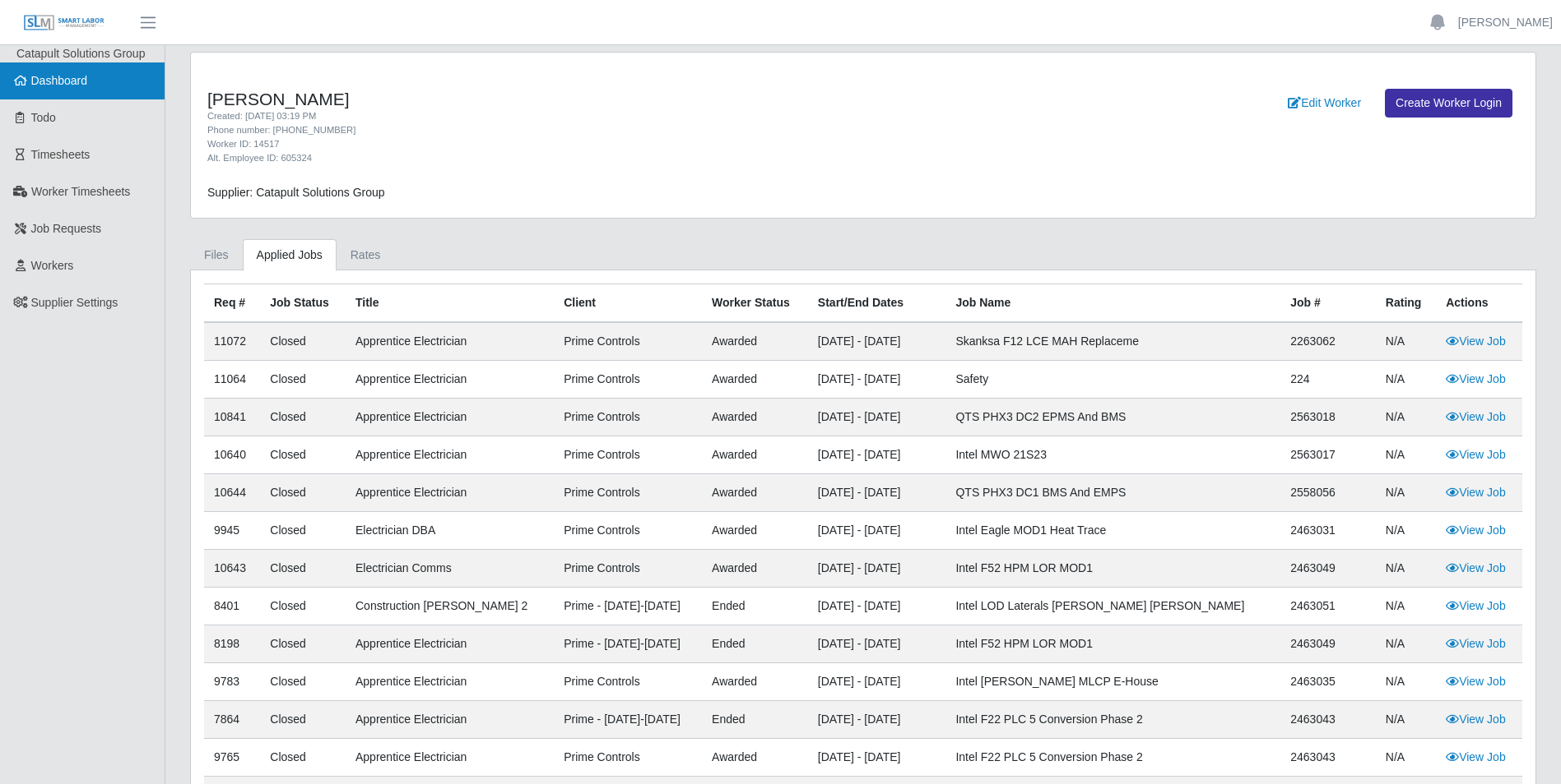
click at [102, 77] on link "Dashboard" at bounding box center [82, 81] width 165 height 37
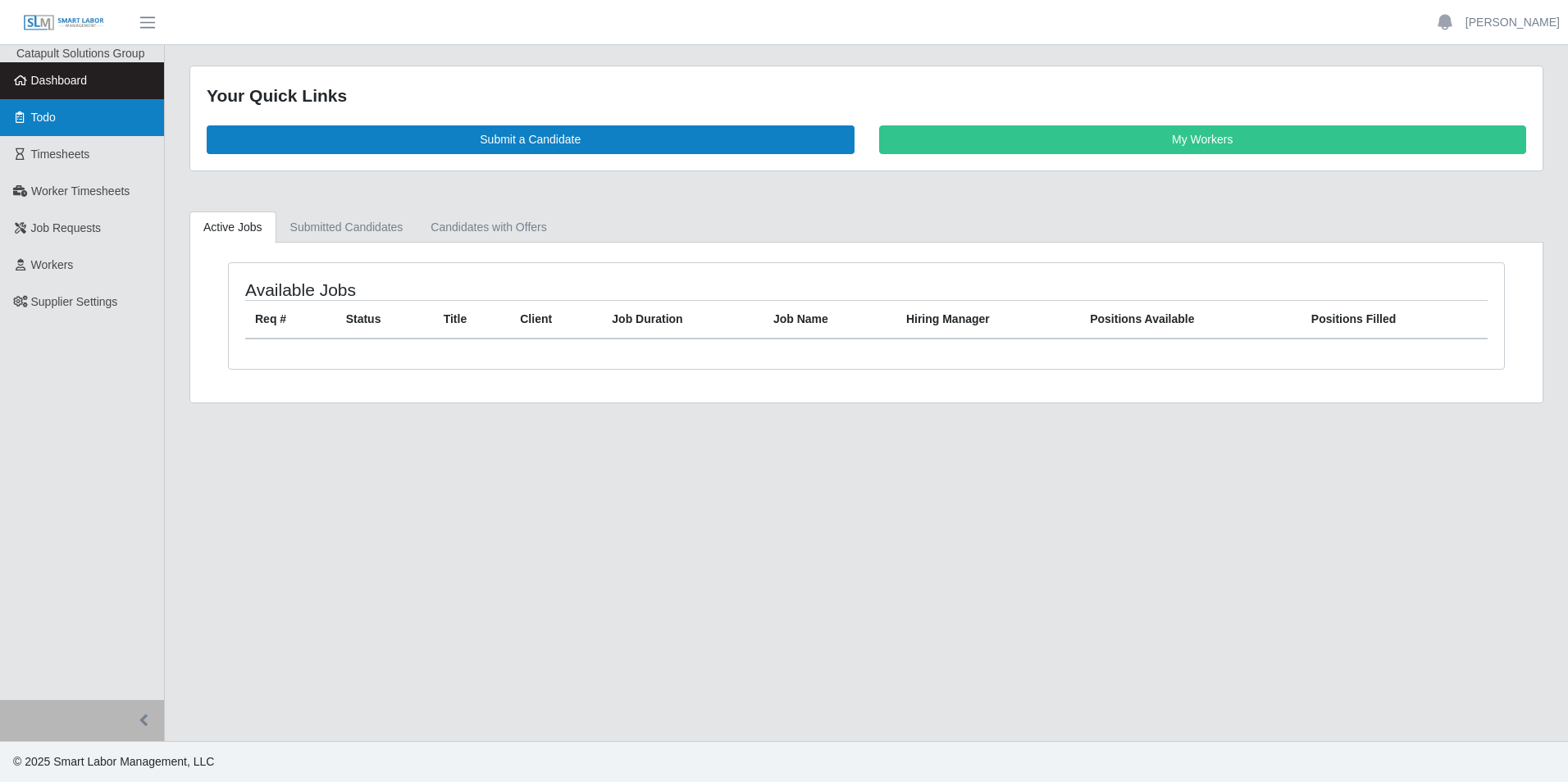
click at [79, 123] on link "Todo" at bounding box center [82, 118] width 164 height 37
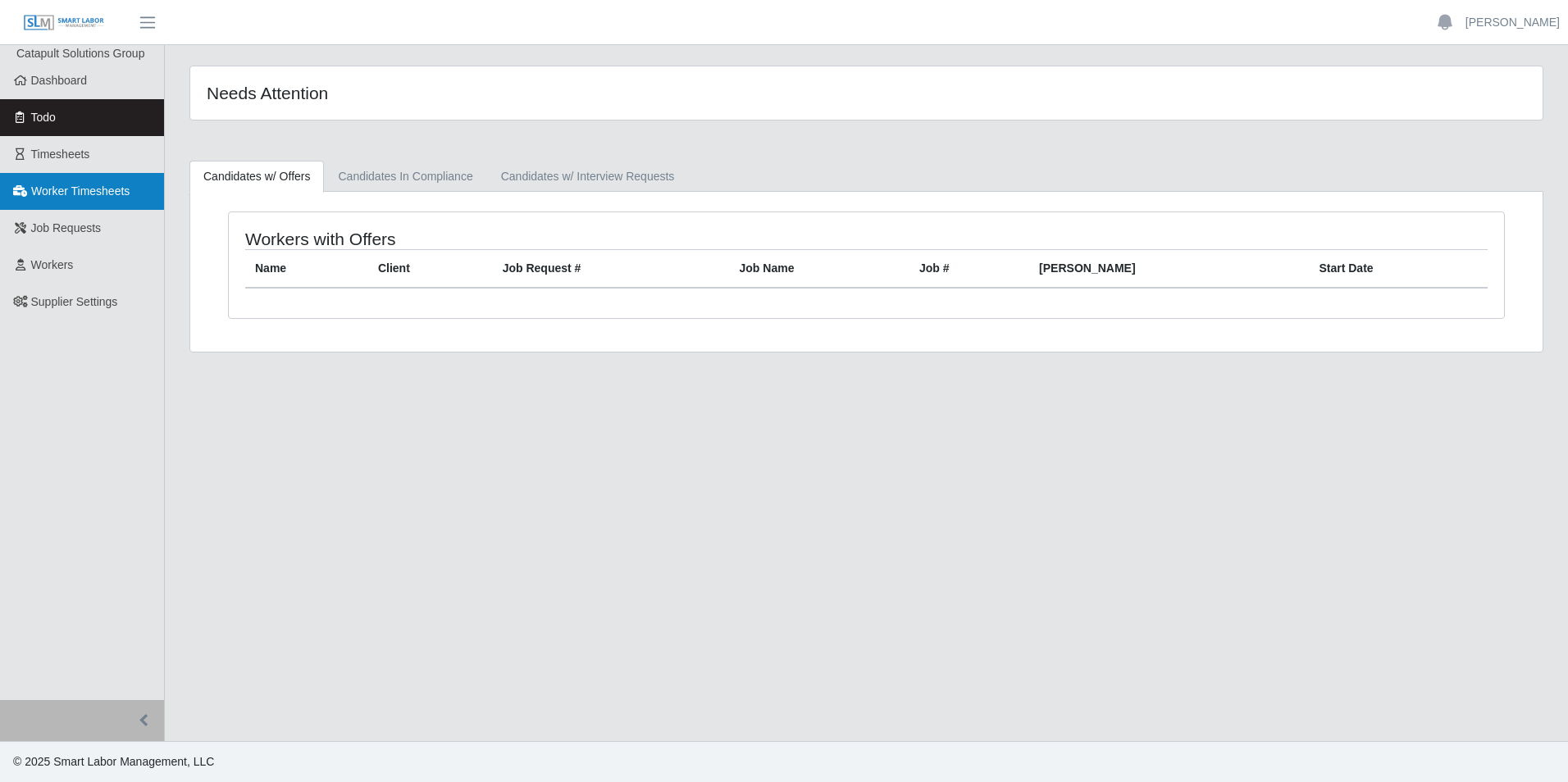
click at [104, 186] on span "Worker Timesheets" at bounding box center [81, 191] width 98 height 13
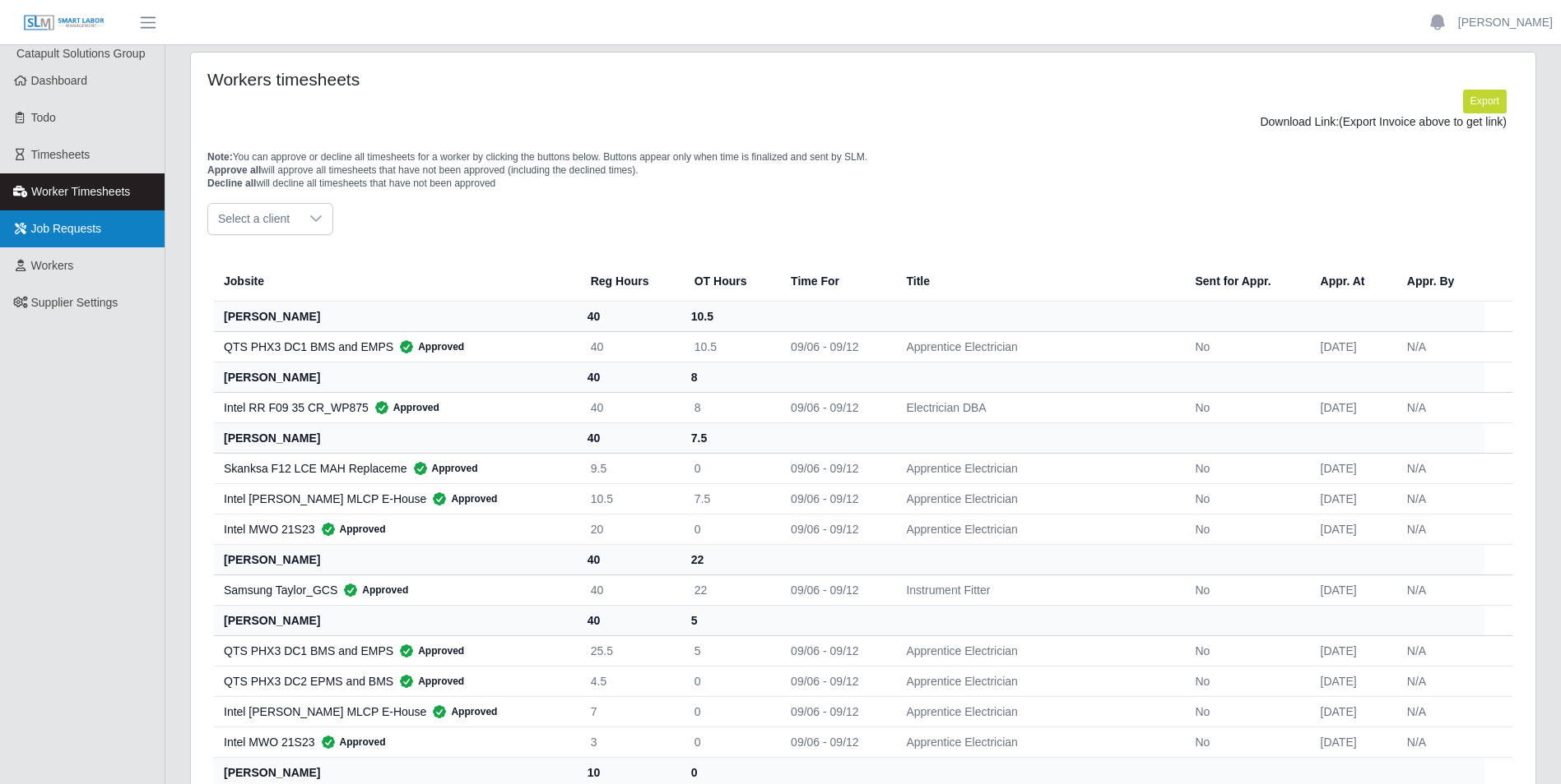
click at [98, 231] on span "Job Requests" at bounding box center [67, 228] width 71 height 13
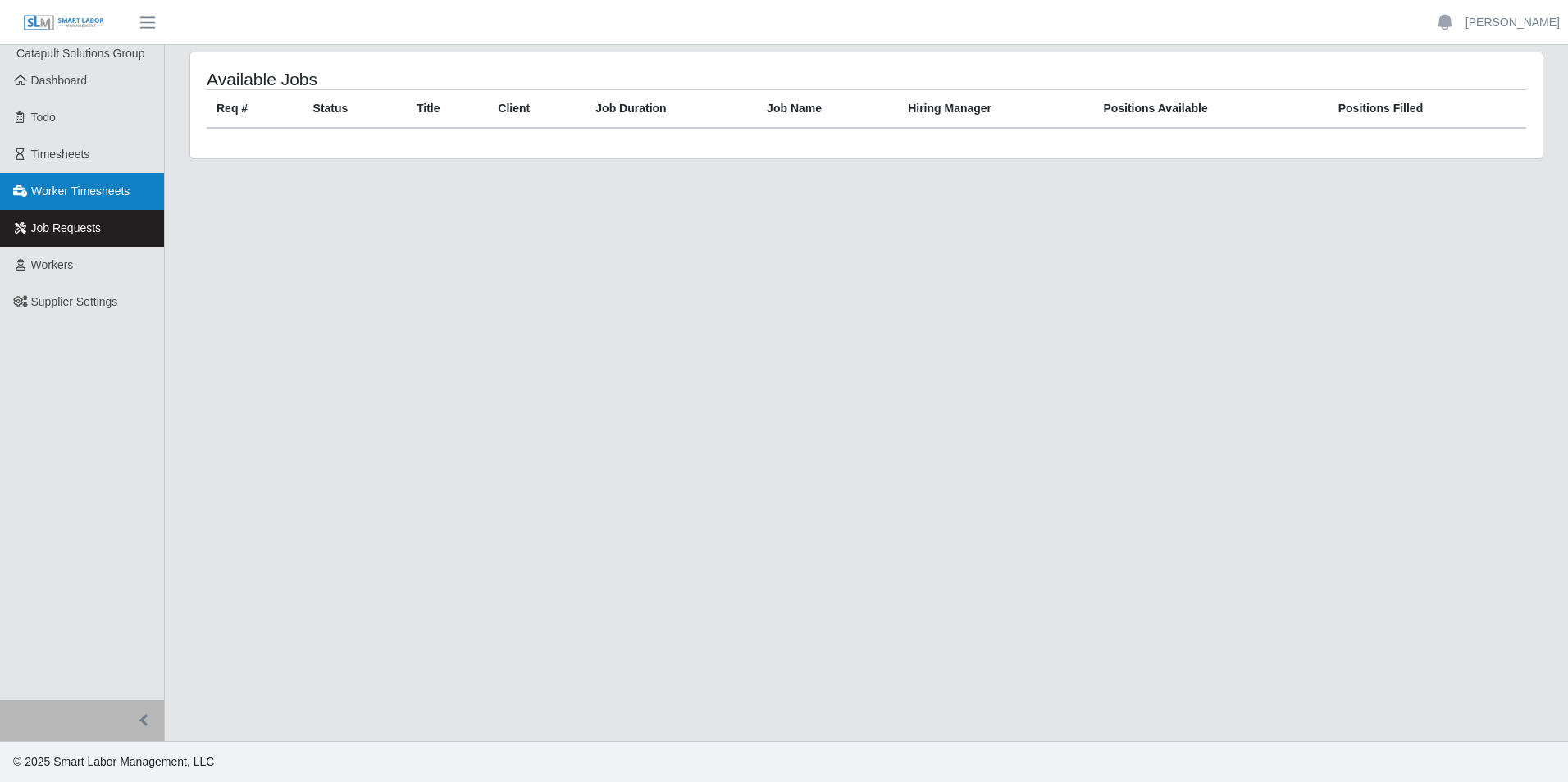
click at [116, 201] on link "Worker Timesheets" at bounding box center [82, 192] width 164 height 37
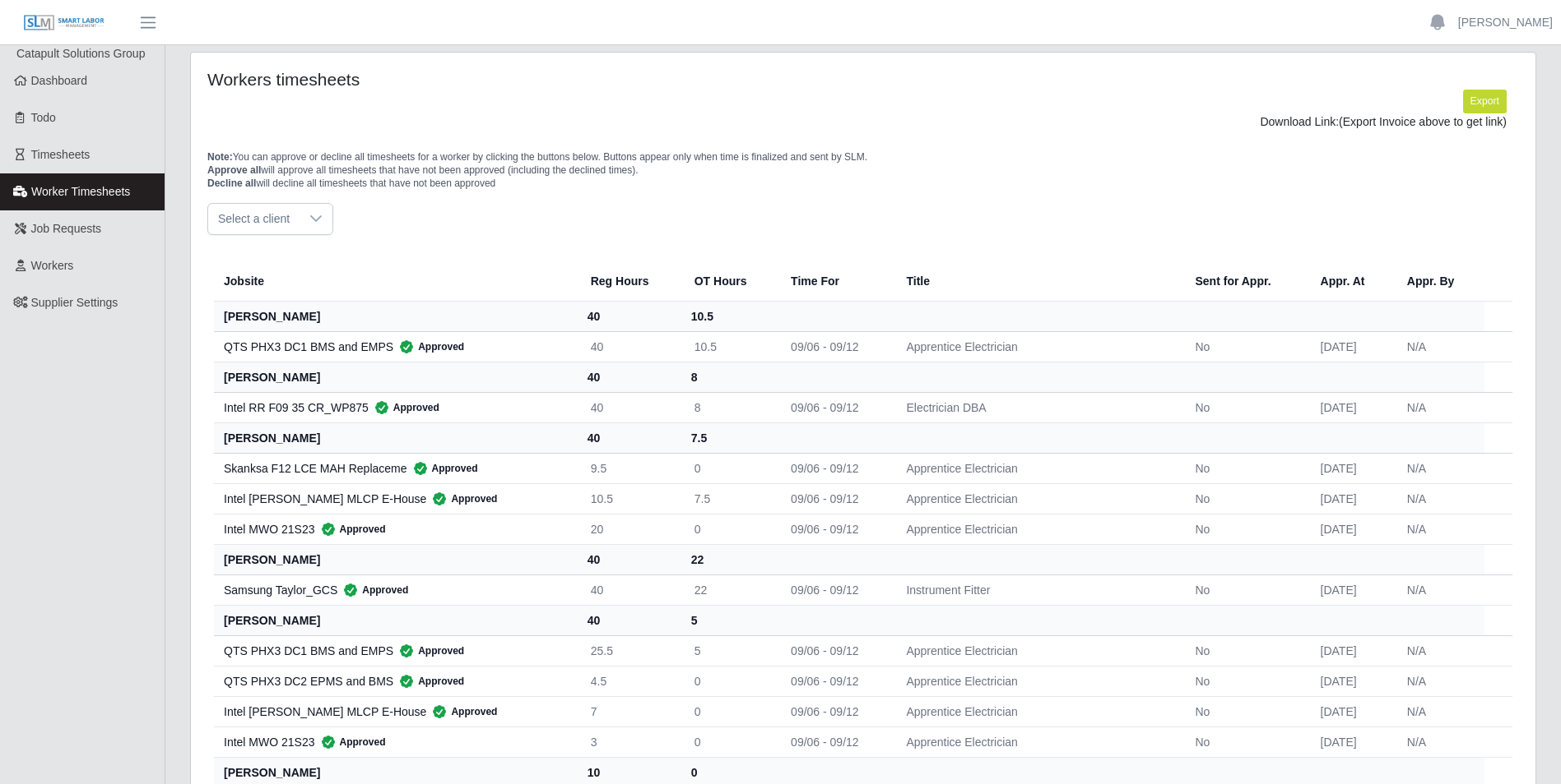
click at [336, 341] on div "QTS PHX3 DC1 BMS and EMPS Approved" at bounding box center [394, 347] width 341 height 17
click at [302, 316] on th "[PERSON_NAME]" at bounding box center [395, 316] width 364 height 31
click at [293, 229] on span "Select a client" at bounding box center [253, 219] width 92 height 31
click at [291, 254] on span "Prime Controls" at bounding box center [260, 256] width 77 height 18
